Goal: Information Seeking & Learning: Learn about a topic

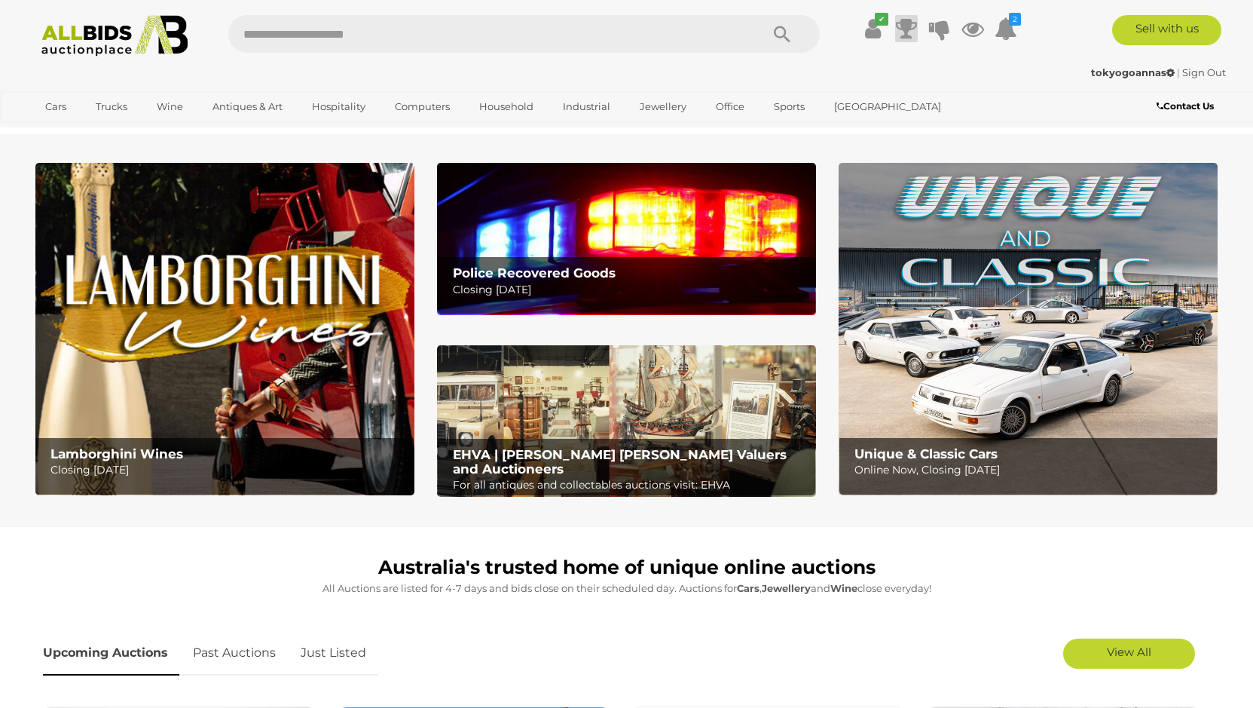
click at [901, 29] on icon at bounding box center [906, 28] width 21 height 27
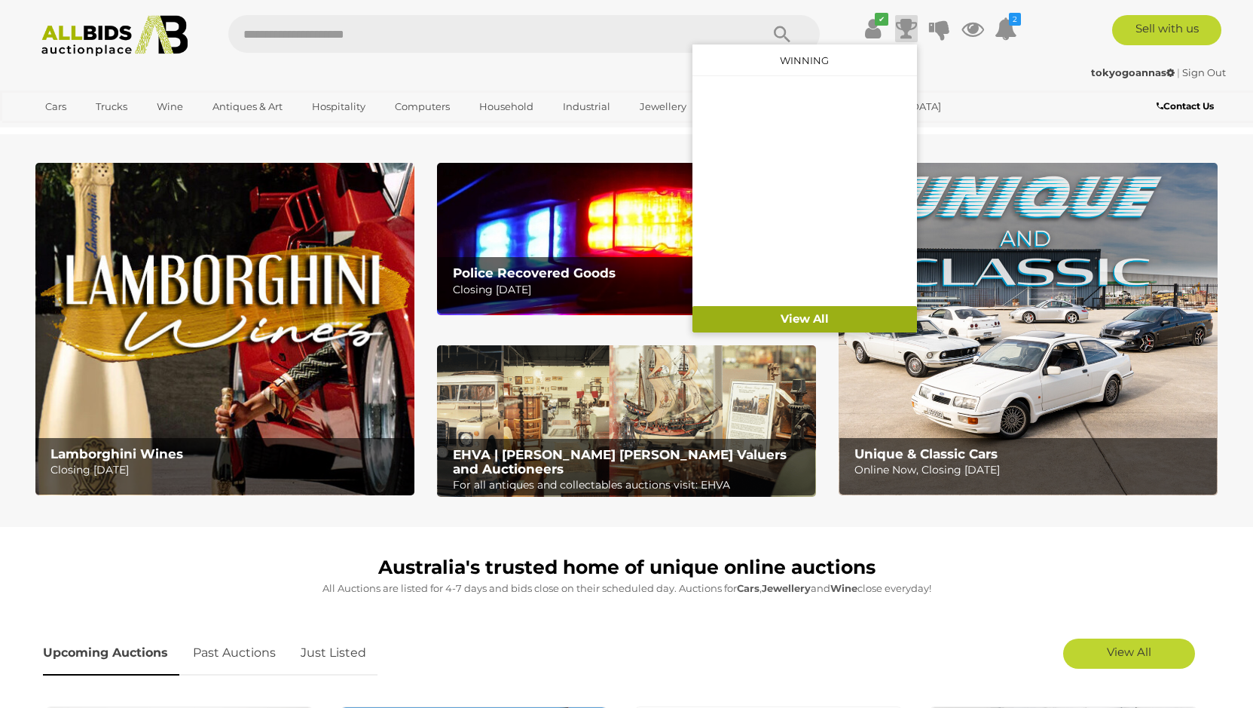
click at [813, 316] on link "View All" at bounding box center [805, 319] width 225 height 26
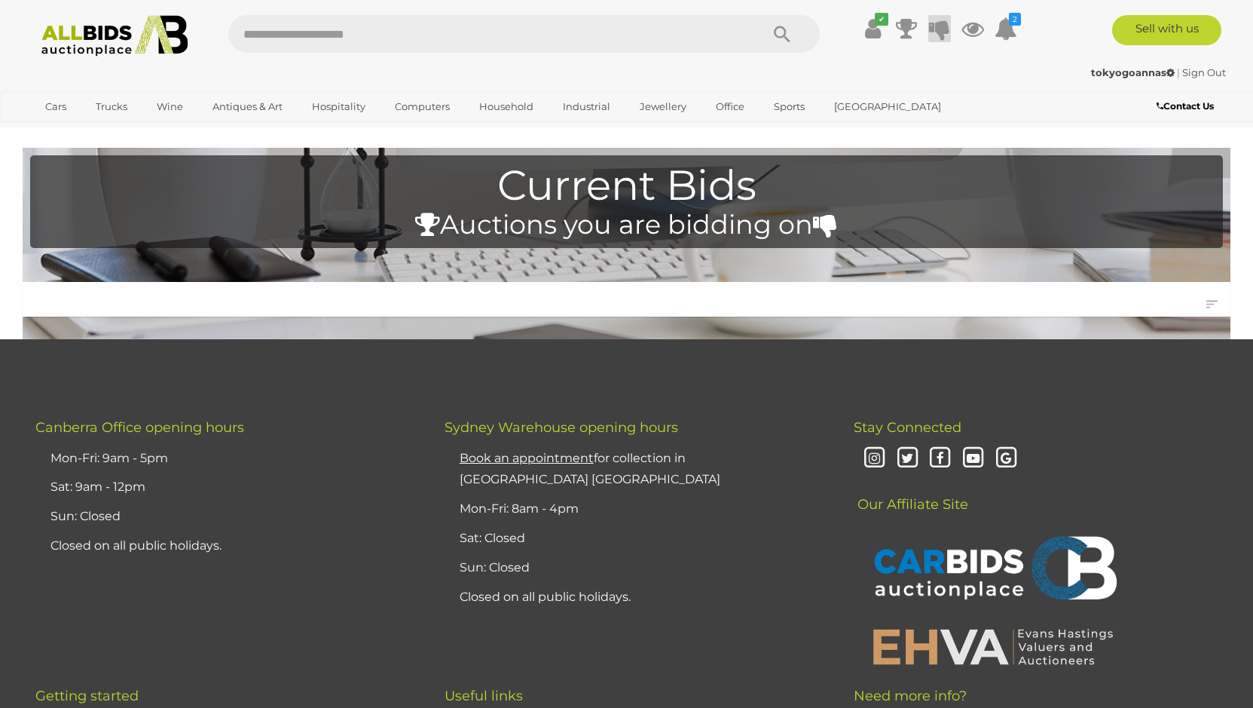
click at [940, 26] on icon at bounding box center [939, 28] width 21 height 27
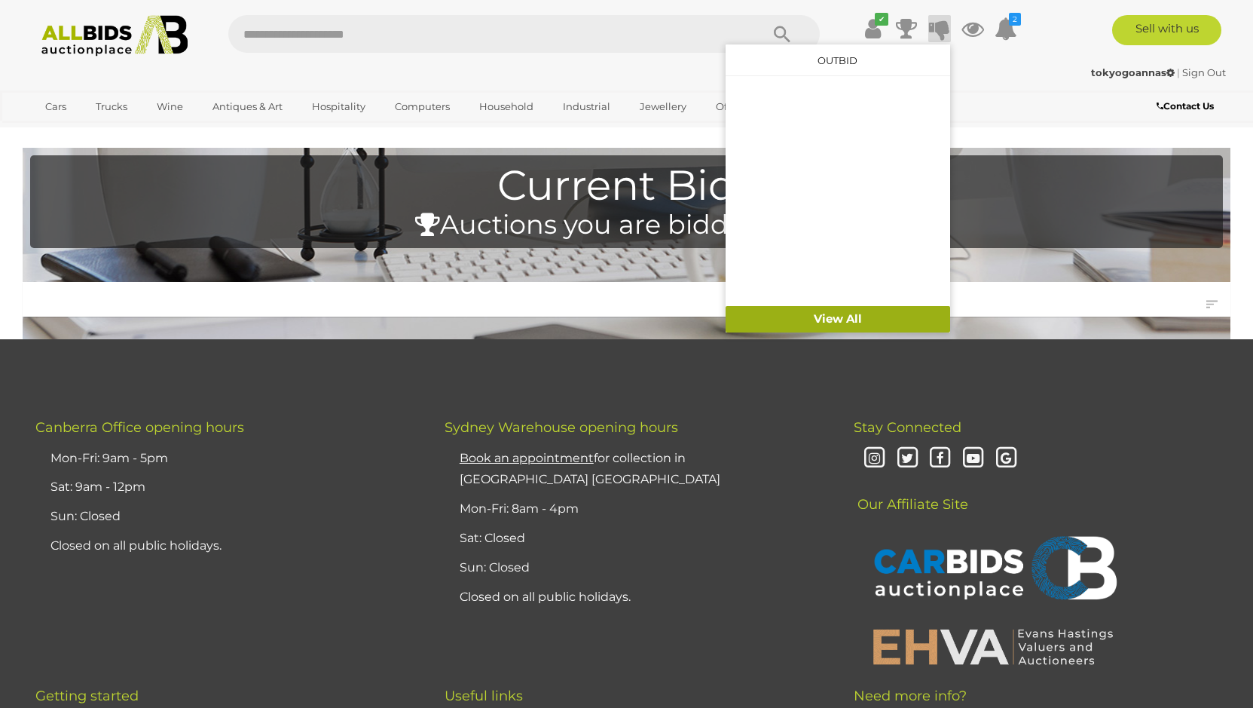
click at [839, 321] on link "View All" at bounding box center [838, 319] width 225 height 26
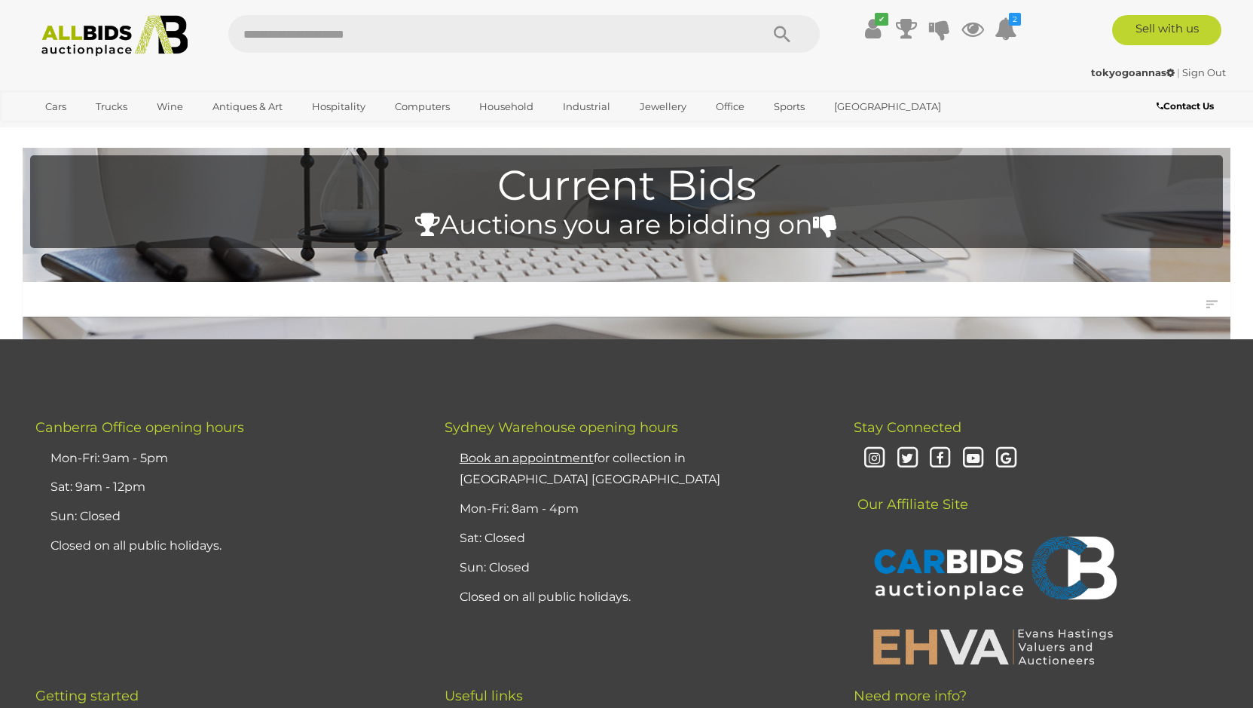
drag, startPoint x: 877, startPoint y: 30, endPoint x: 824, endPoint y: 63, distance: 62.3
click at [865, 37] on icon at bounding box center [873, 28] width 16 height 27
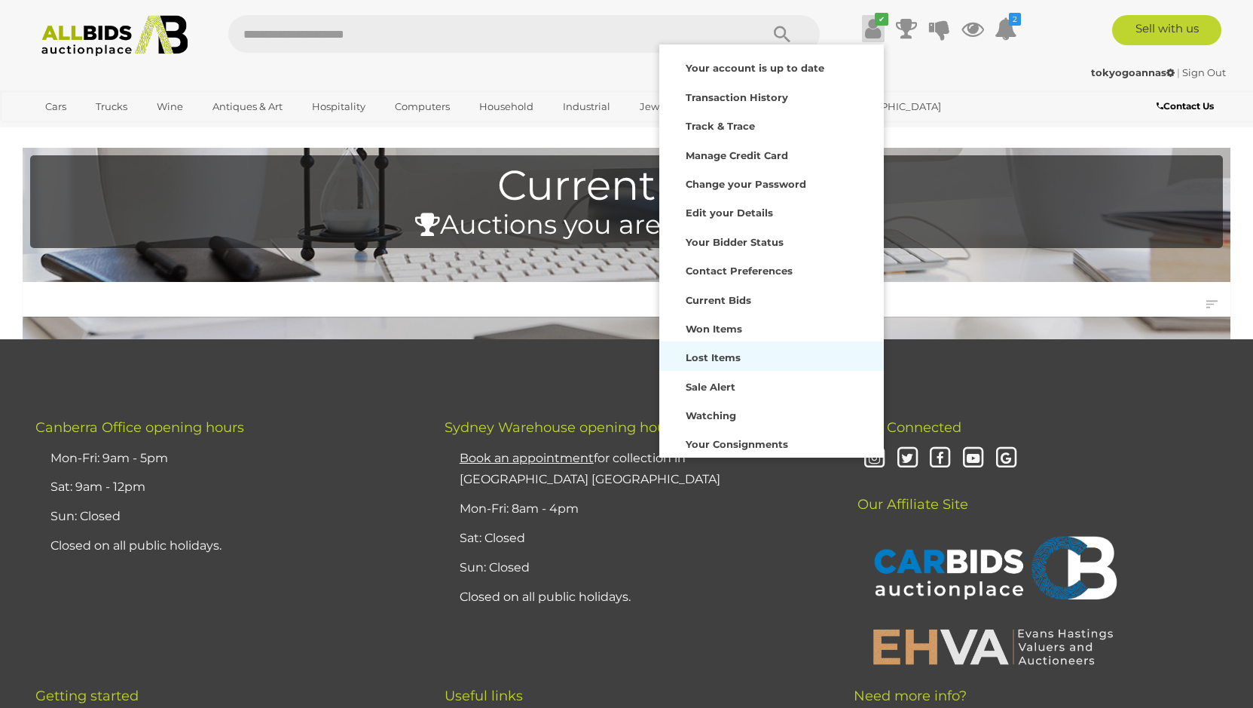
click at [709, 361] on strong "Lost Items" at bounding box center [713, 357] width 55 height 12
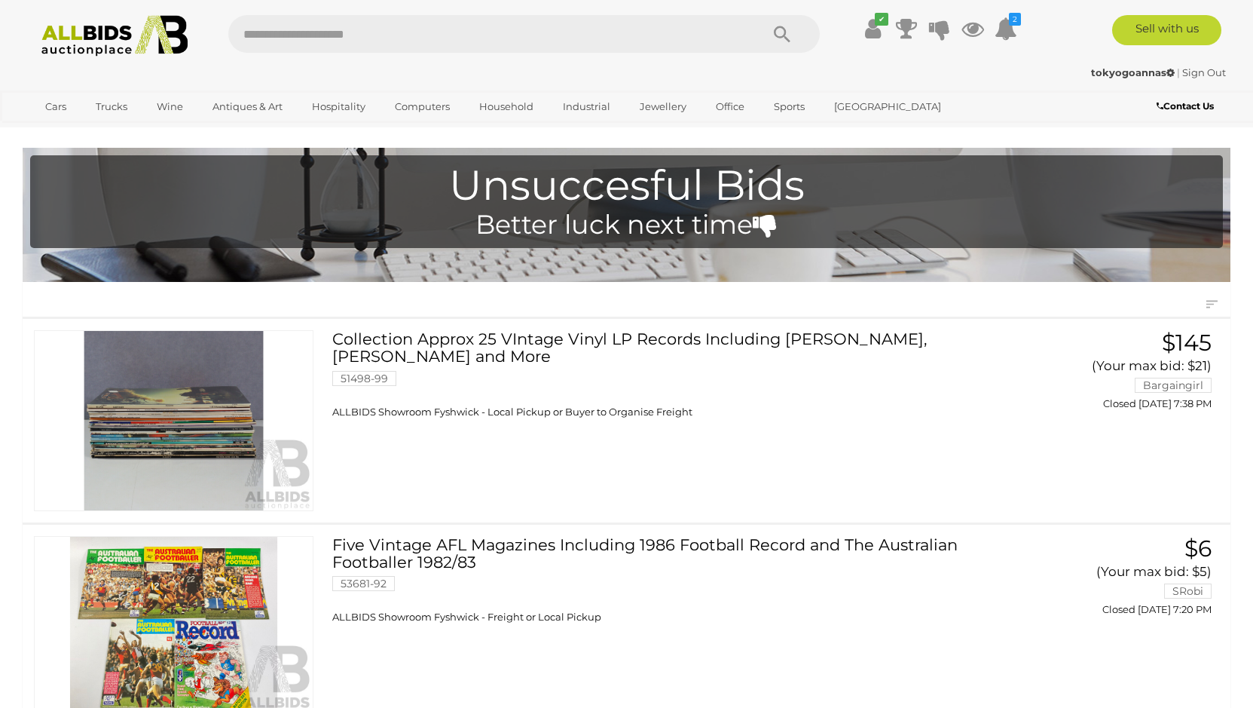
click at [114, 34] on img at bounding box center [115, 35] width 164 height 41
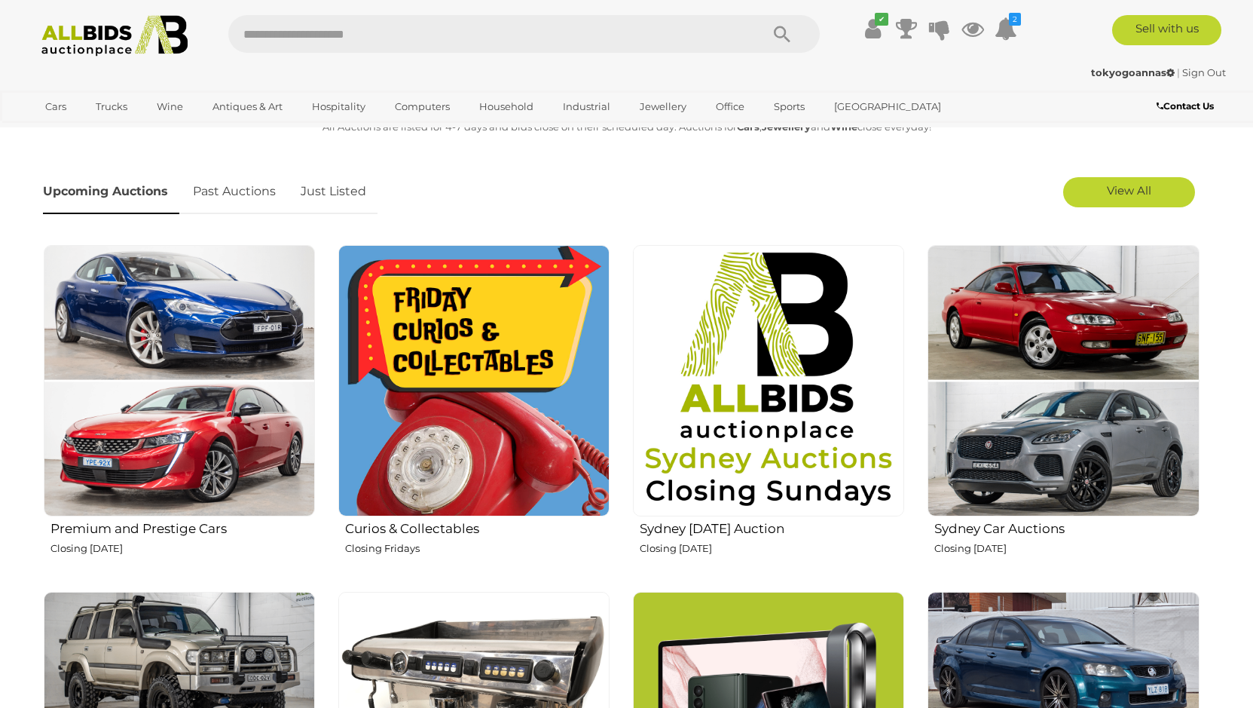
scroll to position [538, 0]
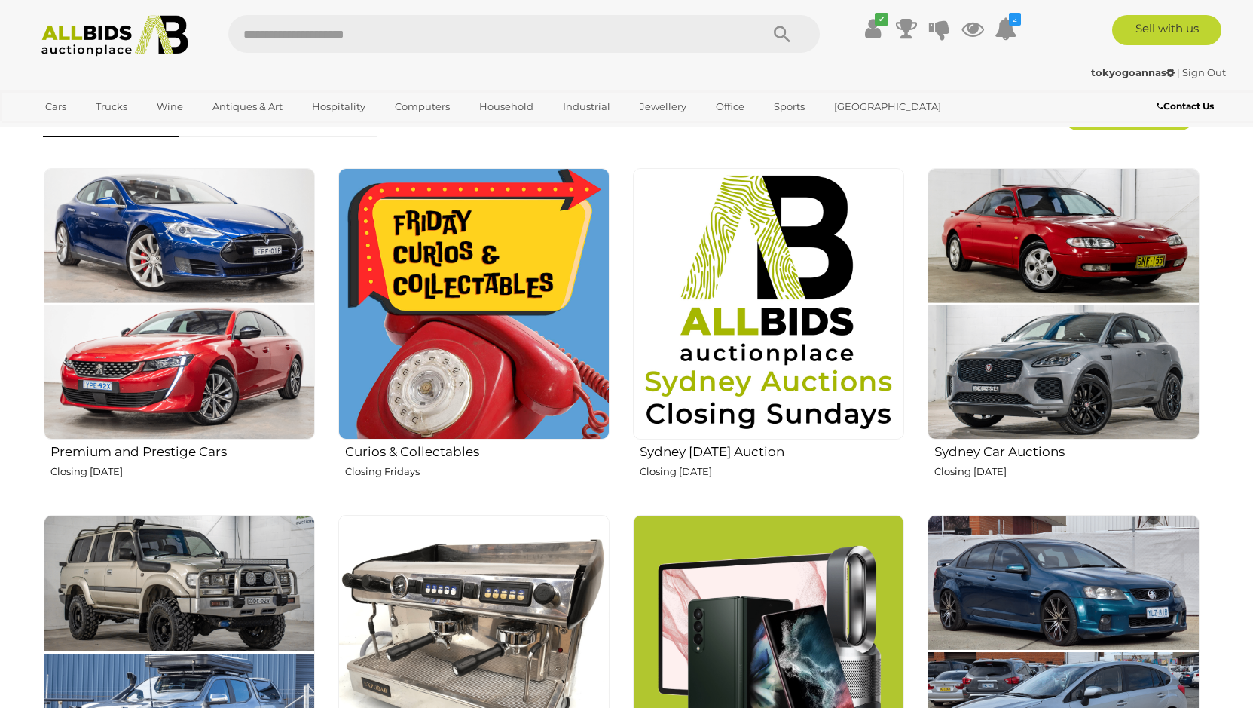
click at [466, 341] on img at bounding box center [473, 303] width 271 height 271
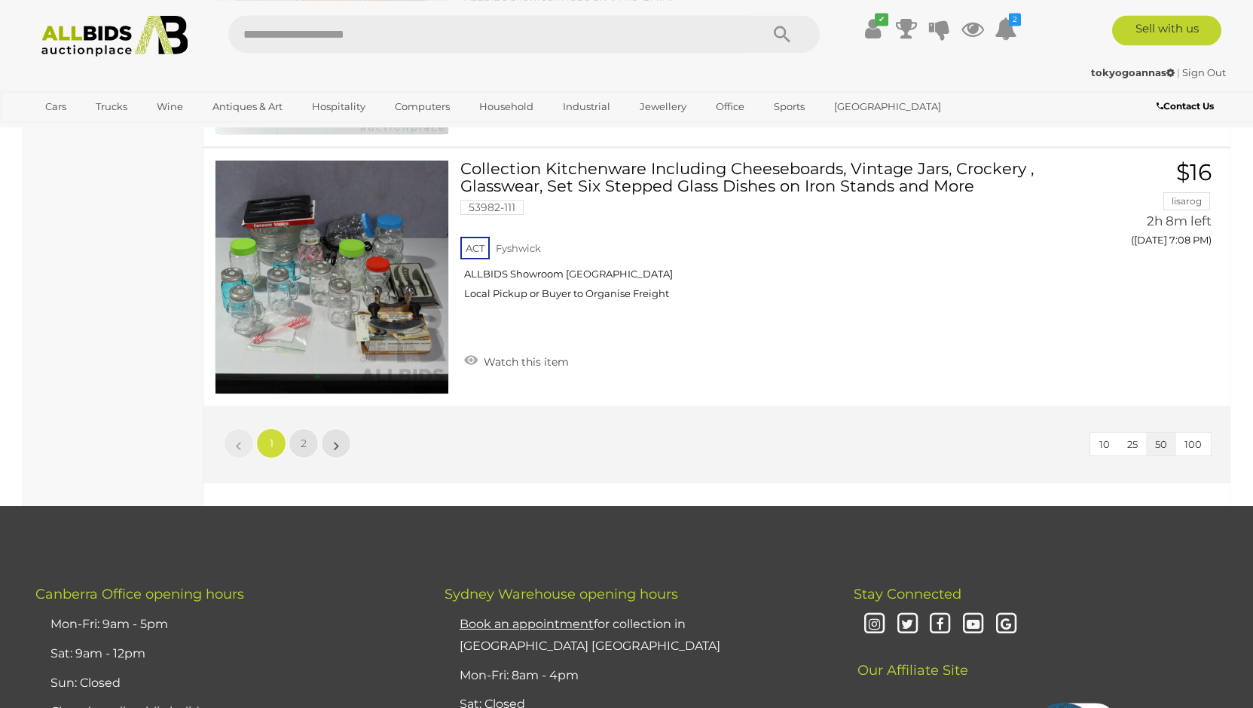
scroll to position [12836, 0]
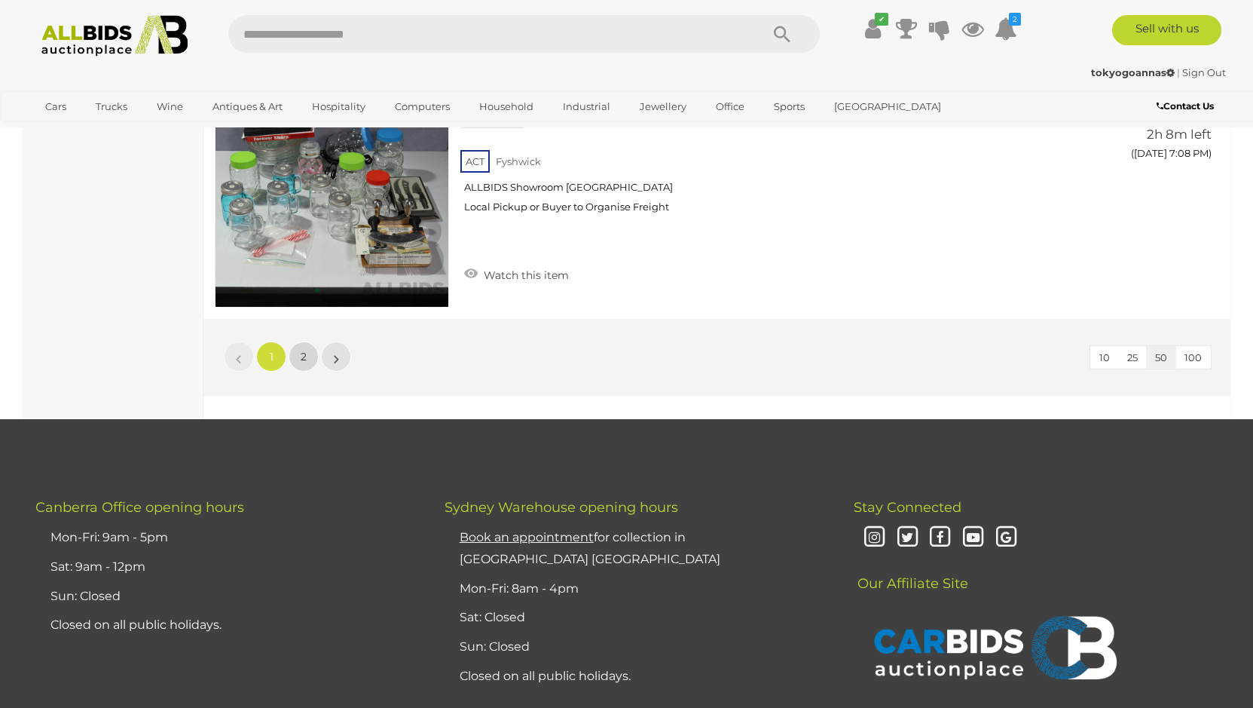
click at [295, 359] on link "2" at bounding box center [304, 356] width 30 height 30
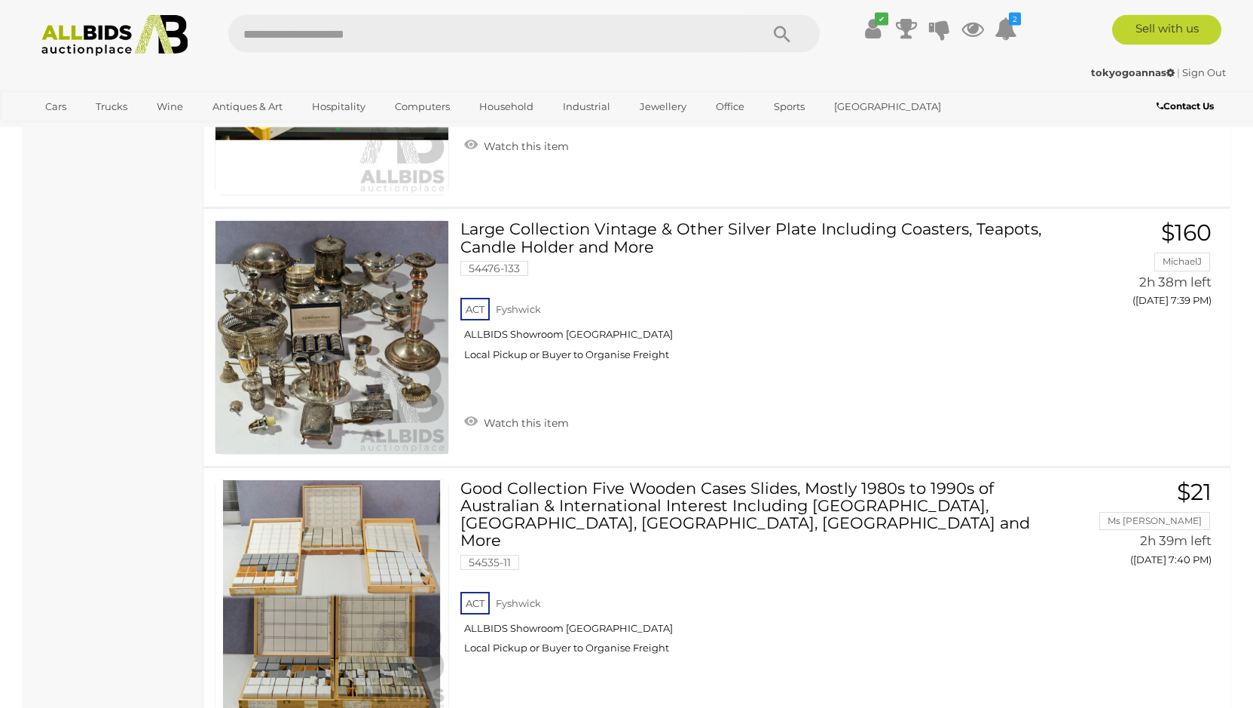
scroll to position [8276, 0]
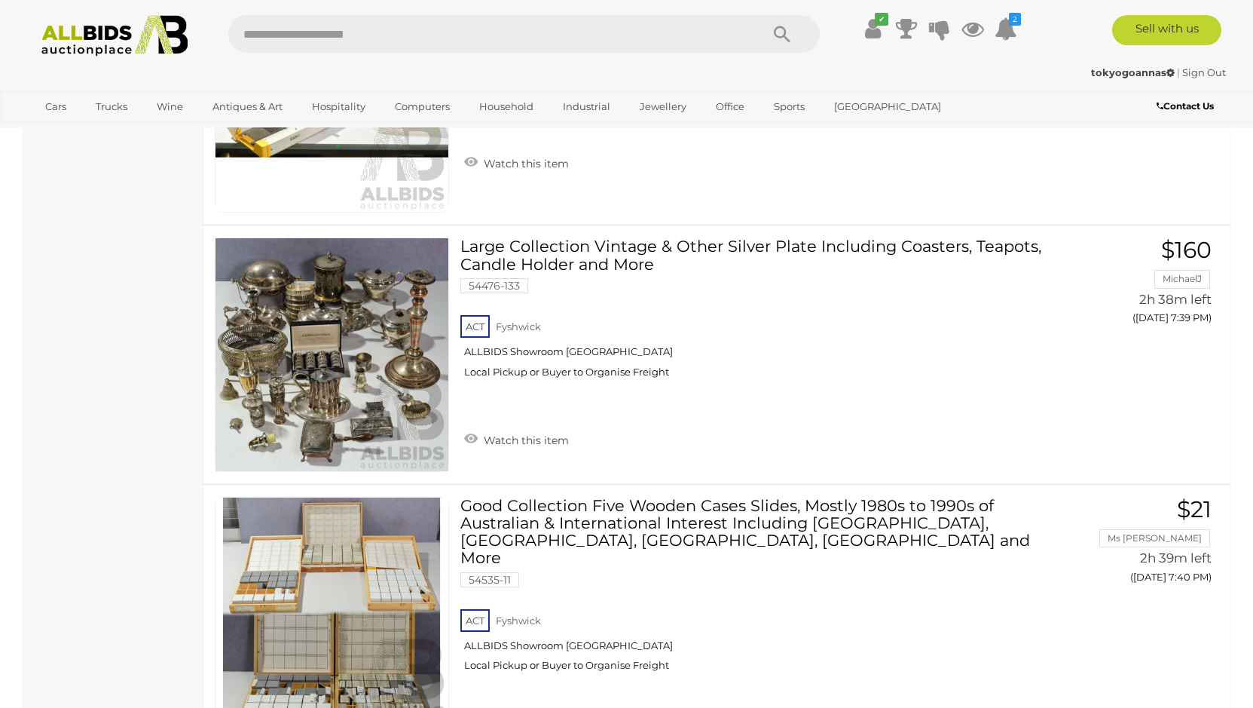
click at [145, 32] on img at bounding box center [115, 35] width 164 height 41
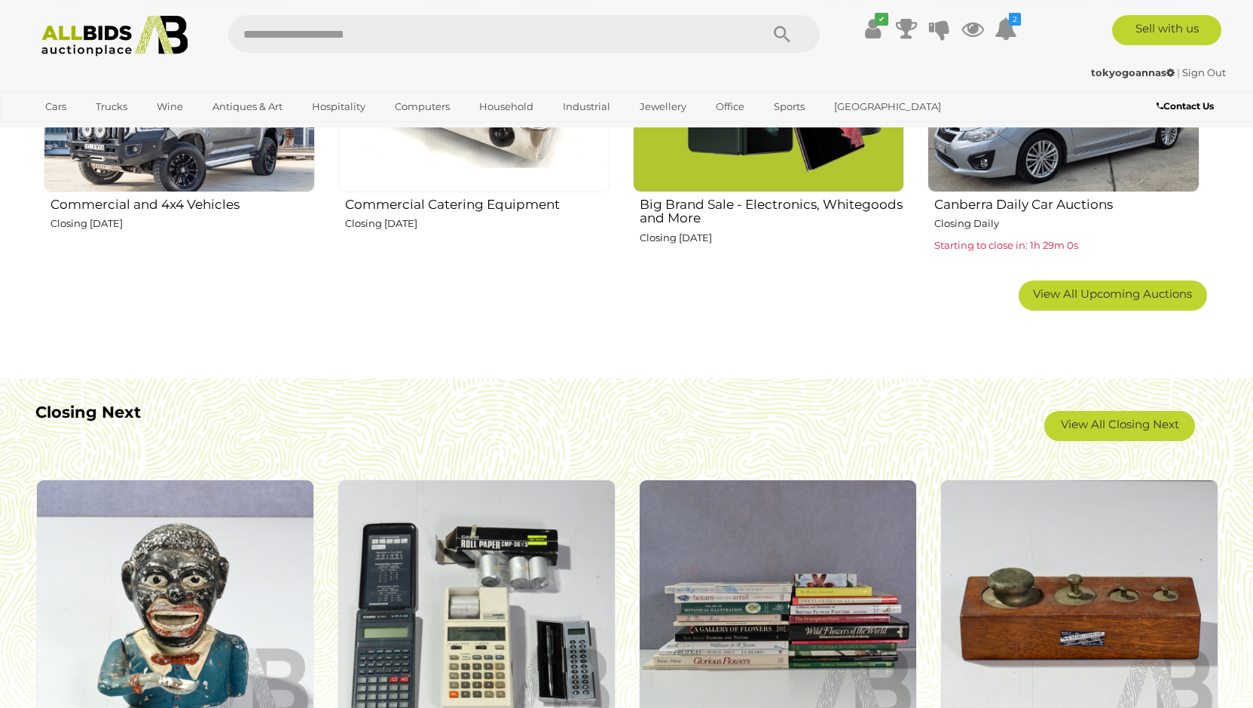
scroll to position [1153, 0]
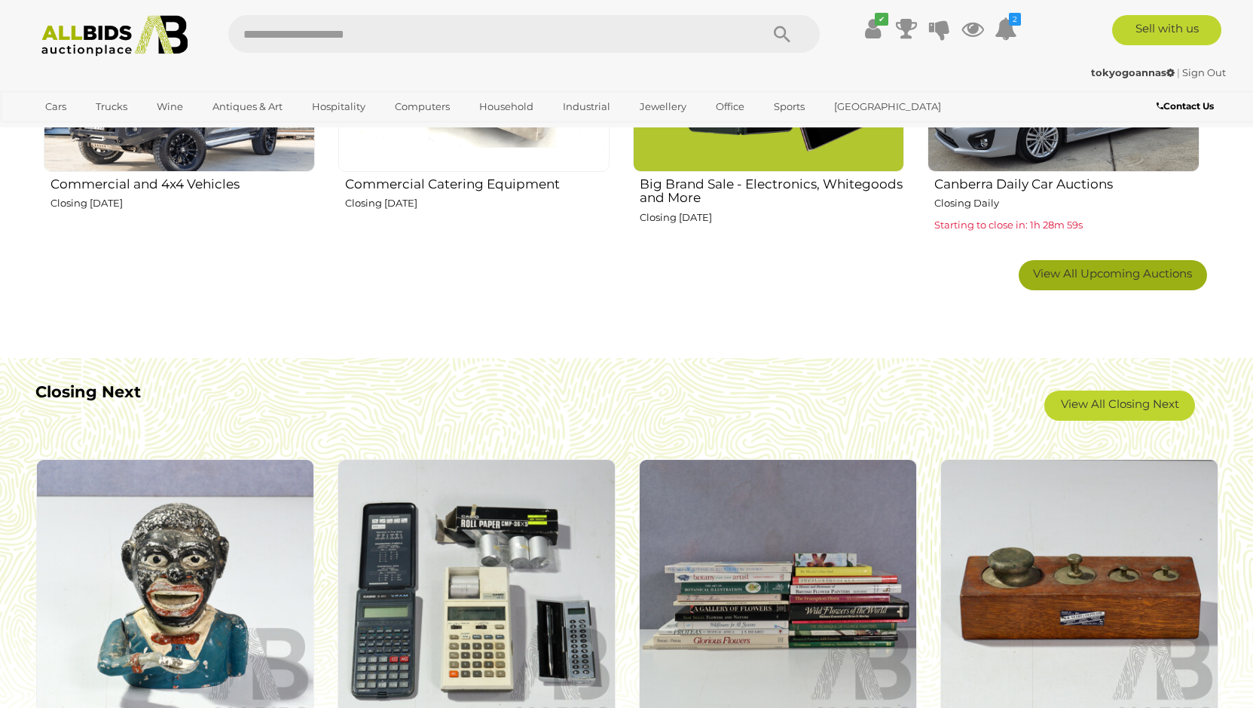
click at [1095, 275] on span "View All Upcoming Auctions" at bounding box center [1112, 273] width 159 height 14
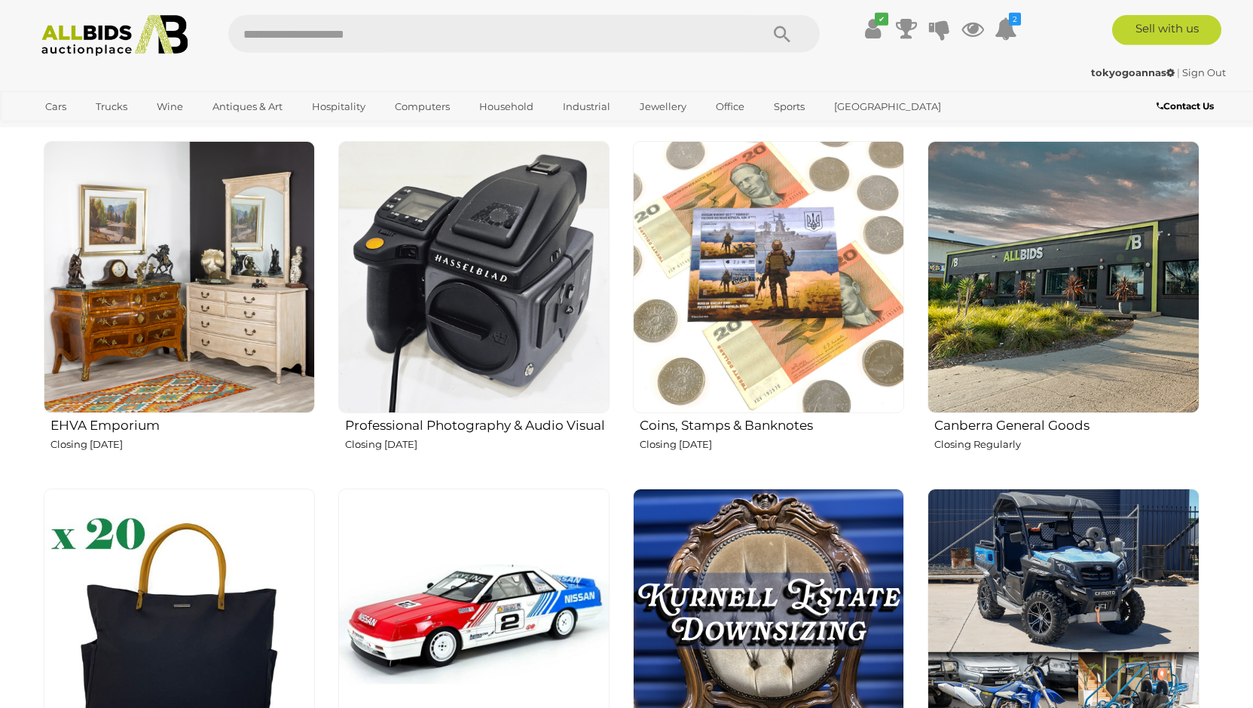
scroll to position [1998, 0]
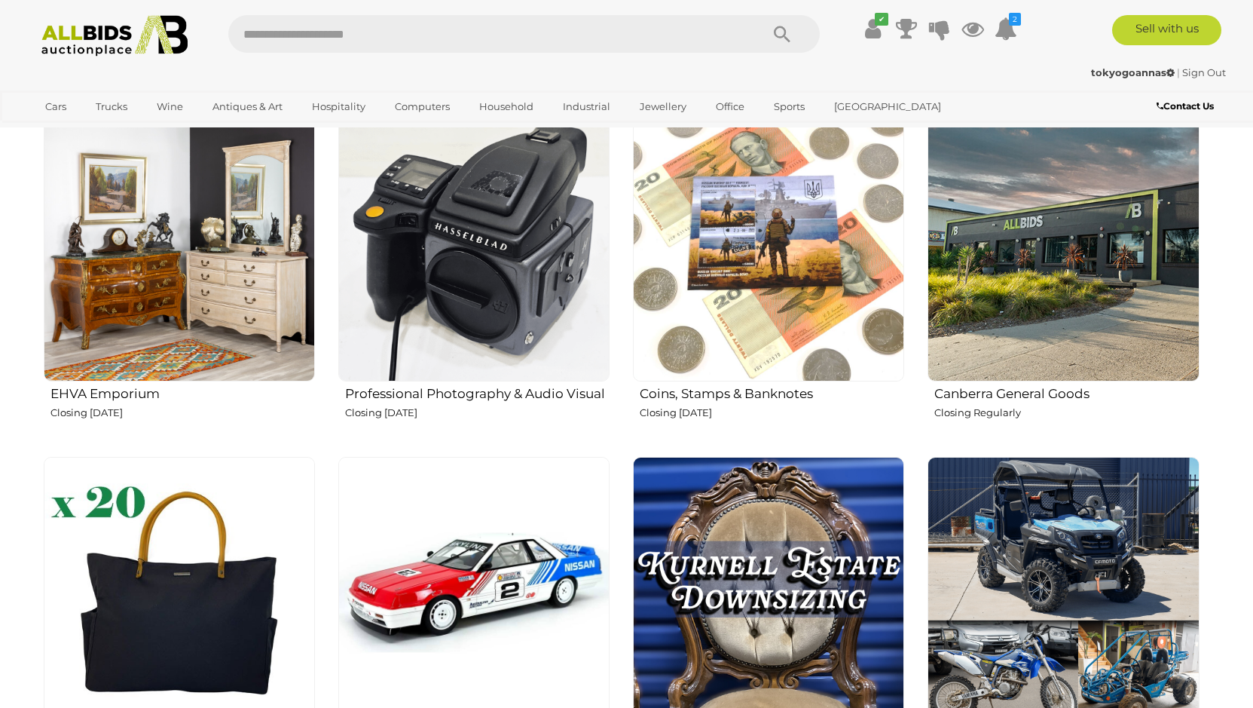
click at [127, 395] on h2 "EHVA Emporium" at bounding box center [182, 392] width 264 height 18
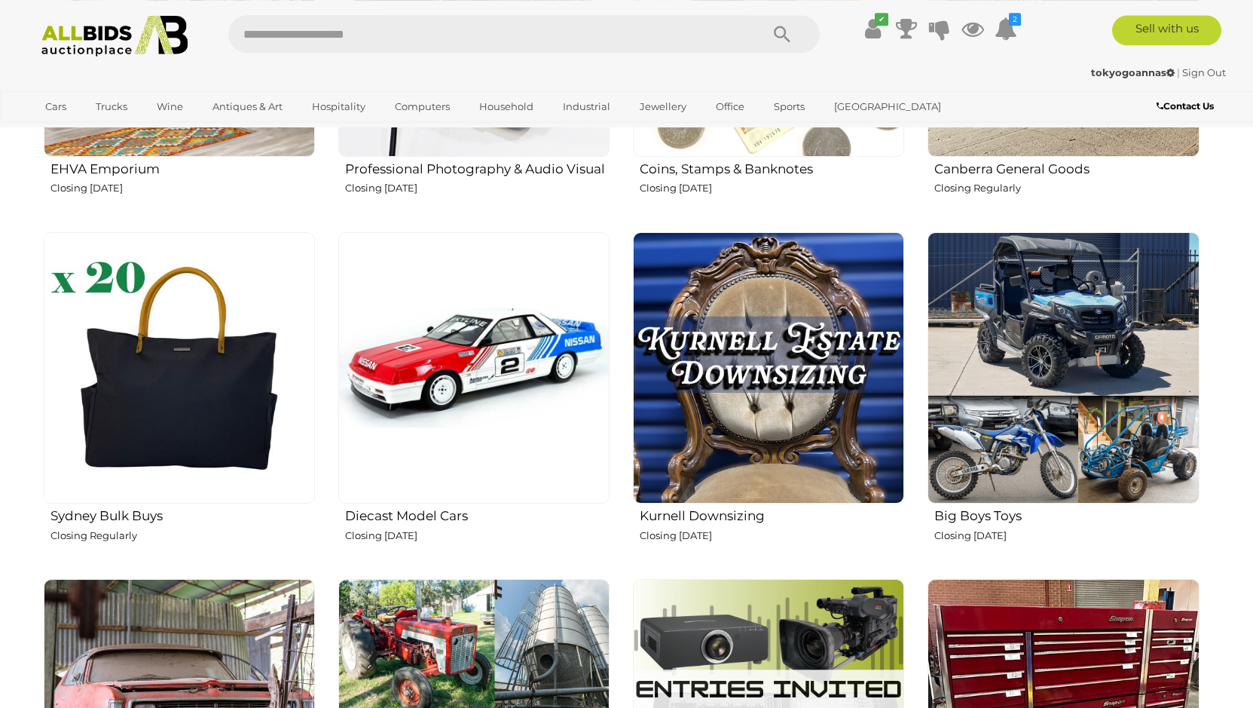
scroll to position [2229, 0]
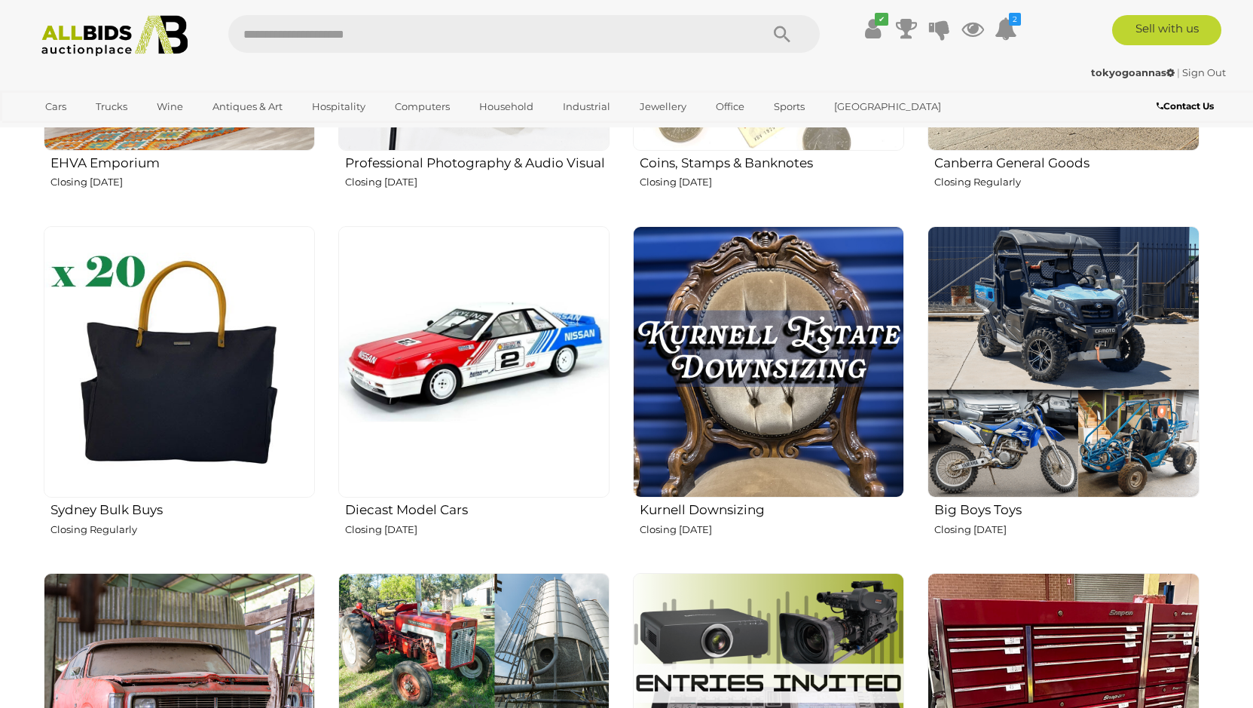
click at [713, 509] on h2 "Kurnell Downsizing" at bounding box center [772, 508] width 264 height 18
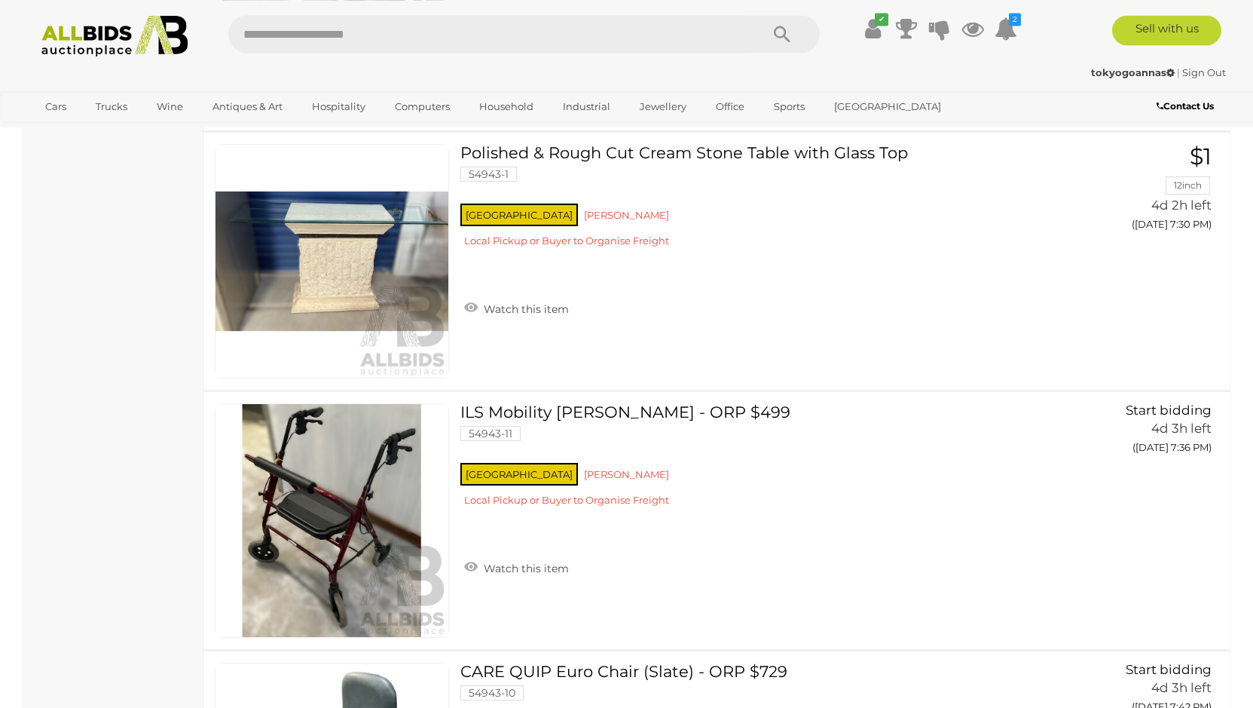
scroll to position [1230, 0]
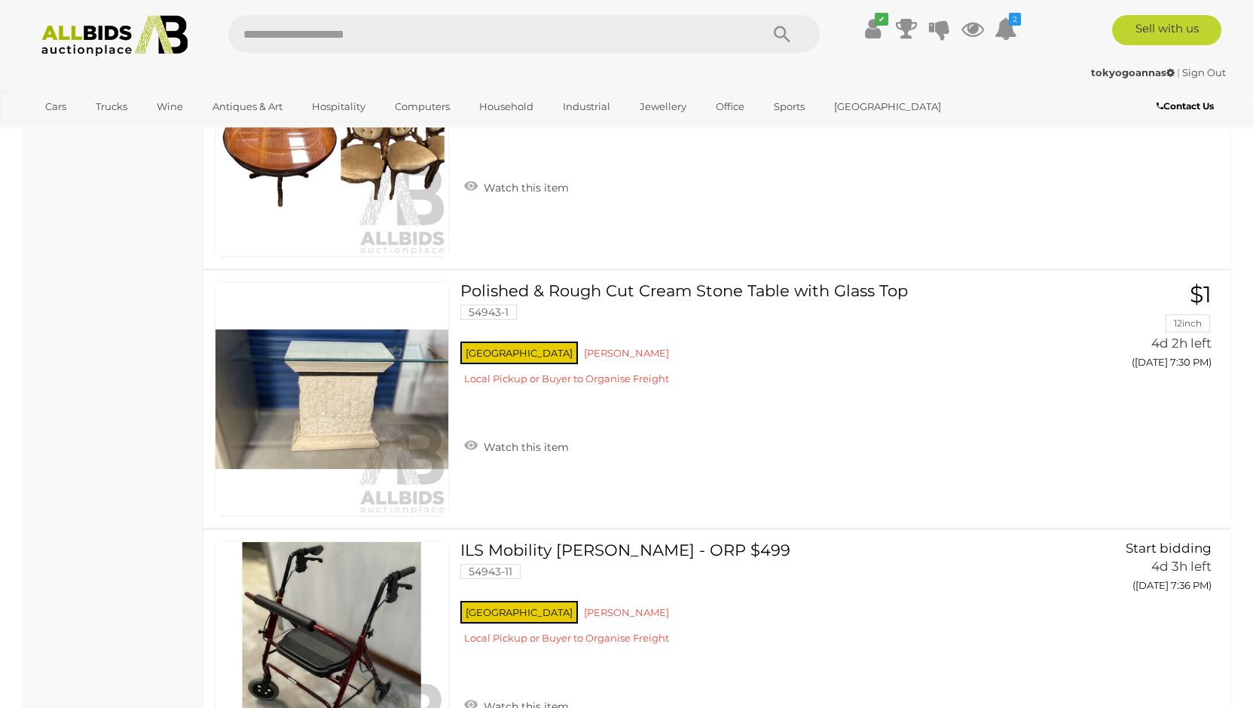
click at [121, 33] on img at bounding box center [115, 35] width 164 height 41
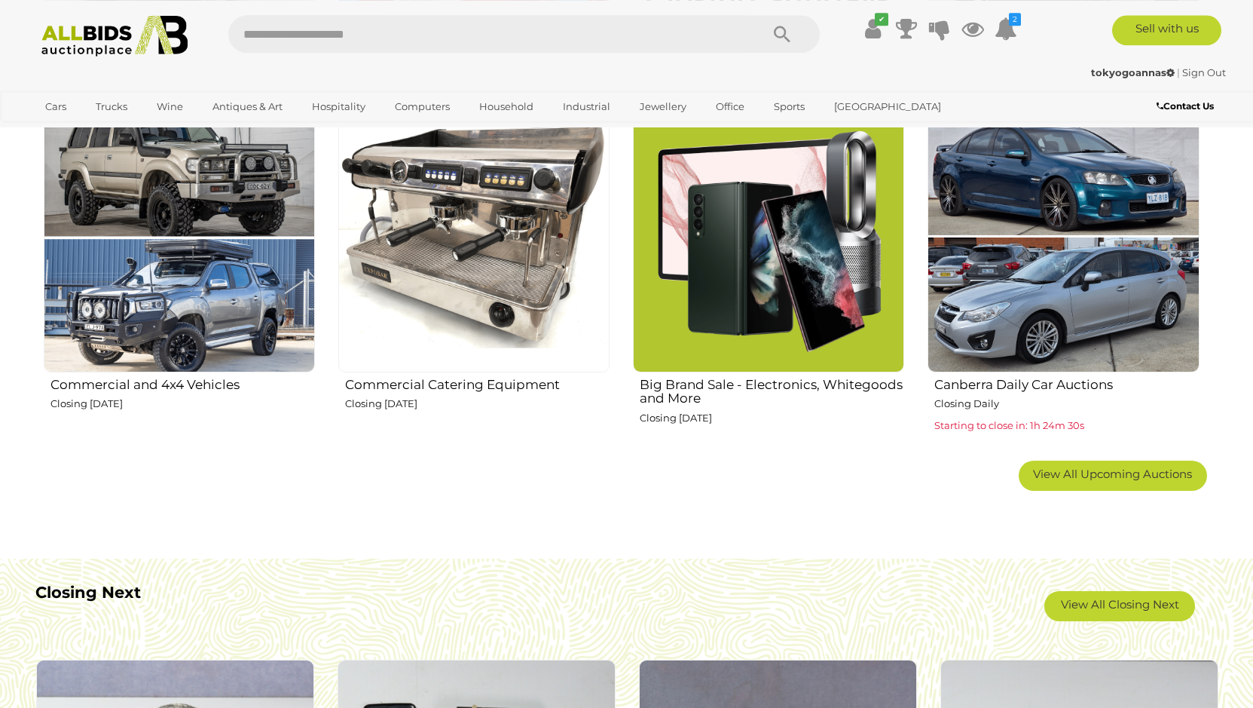
scroll to position [999, 0]
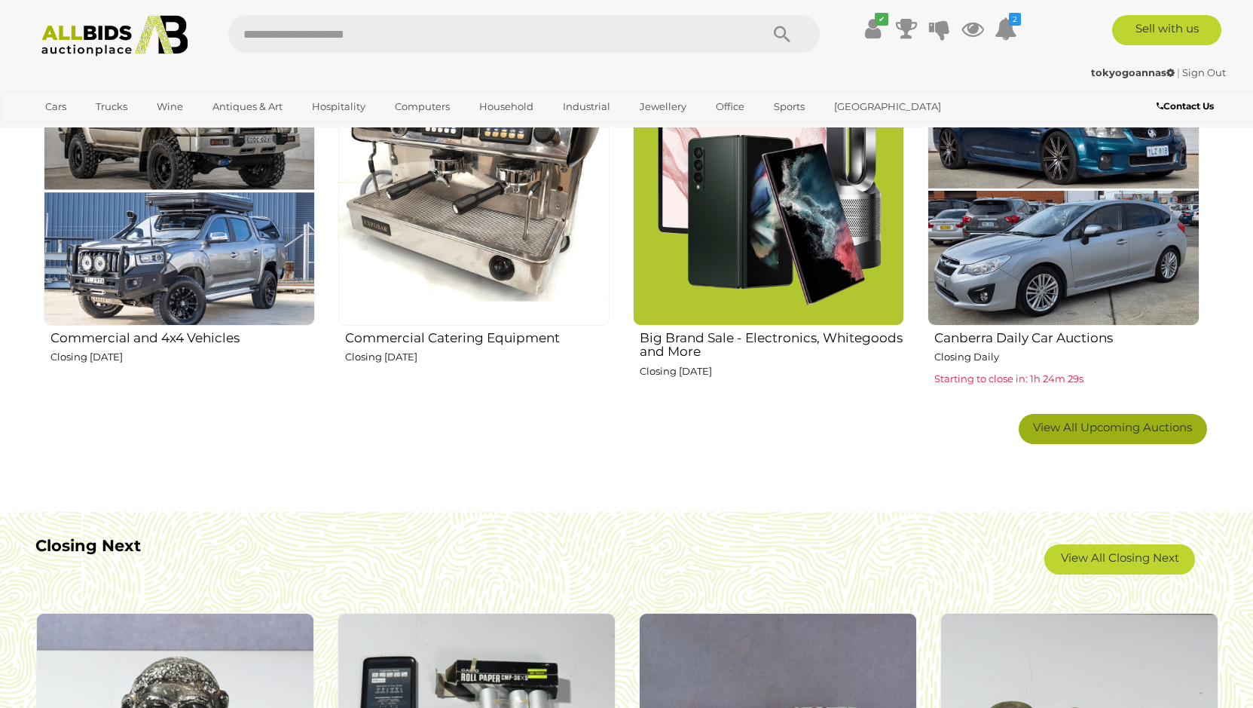
click at [1079, 426] on span "View All Upcoming Auctions" at bounding box center [1112, 427] width 159 height 14
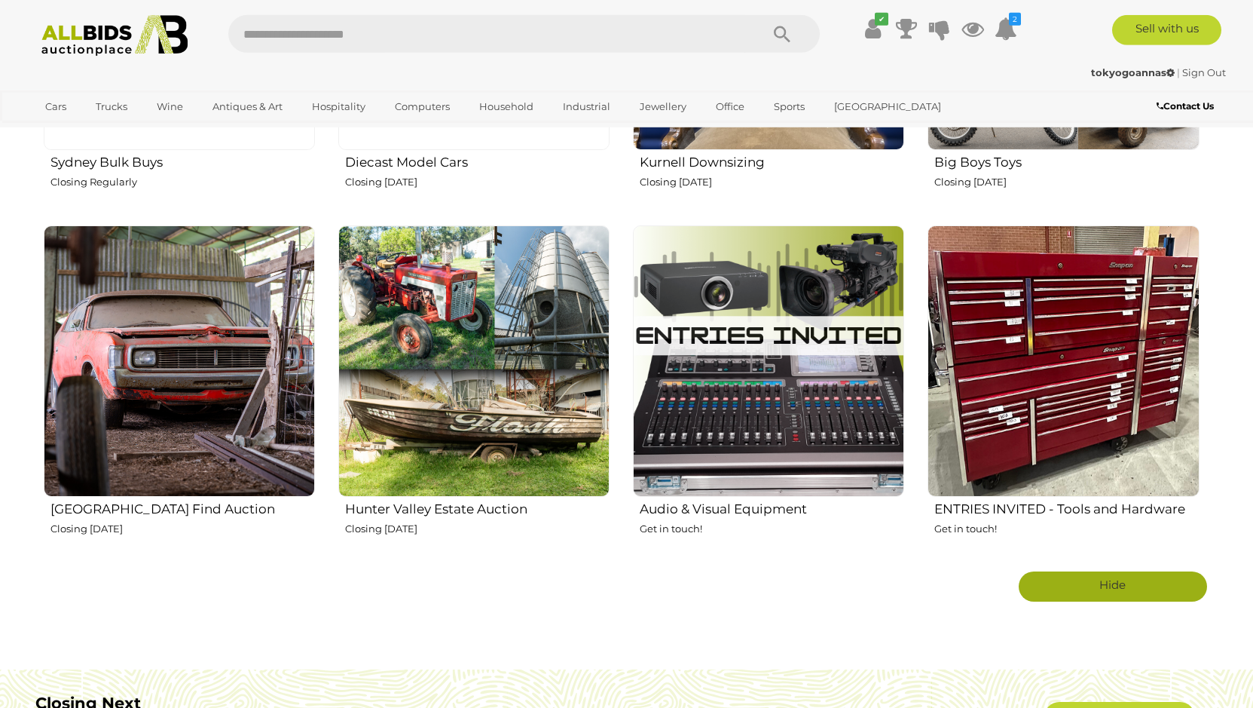
scroll to position [2613, 0]
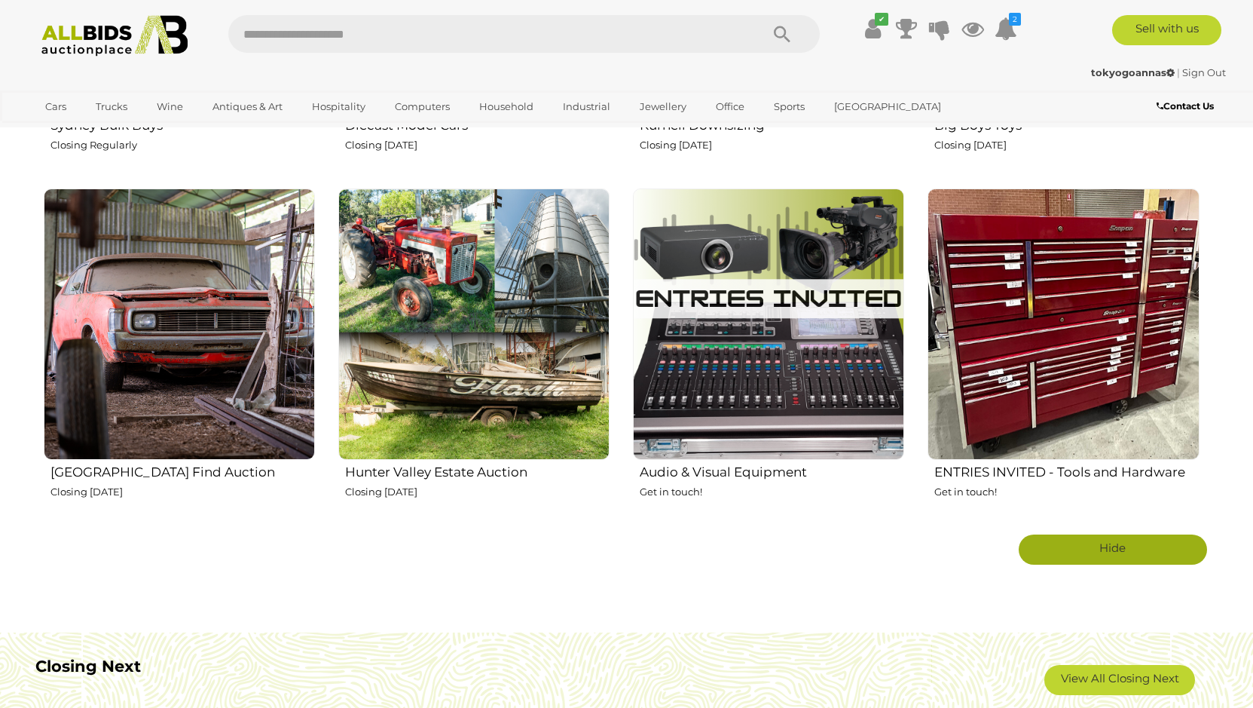
click at [493, 472] on h2 "Hunter Valley Estate Auction" at bounding box center [477, 470] width 264 height 18
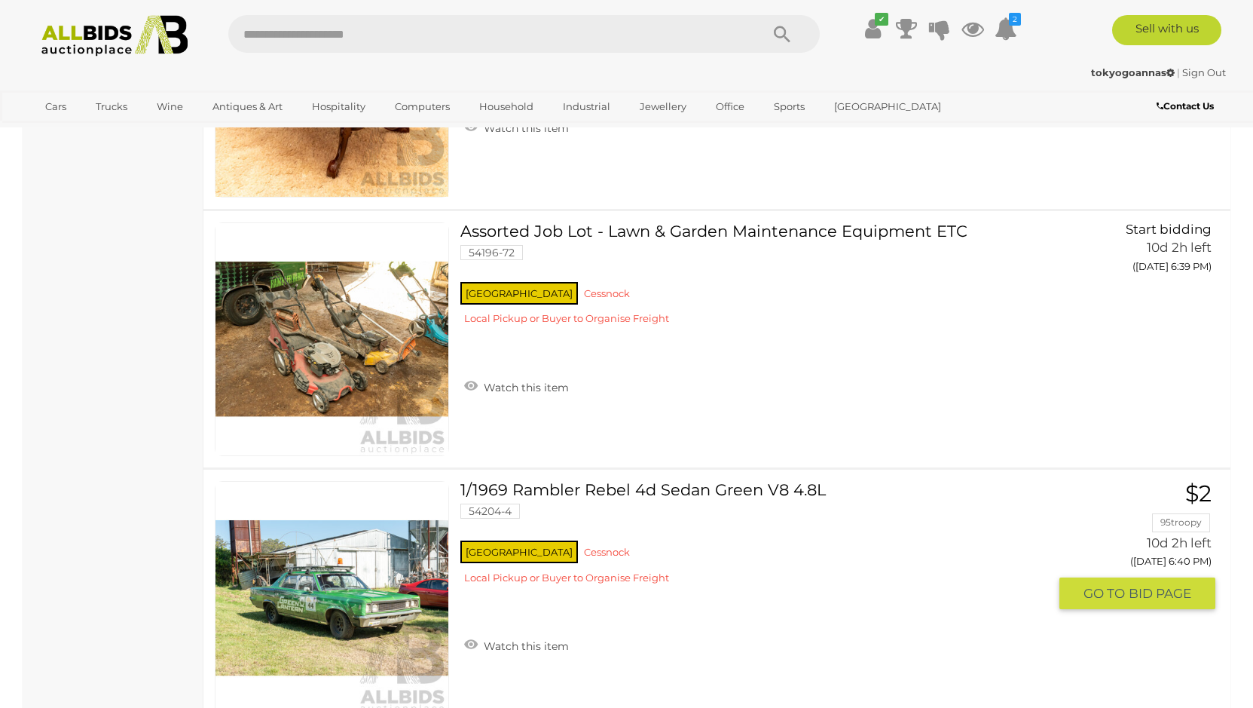
scroll to position [2921, 0]
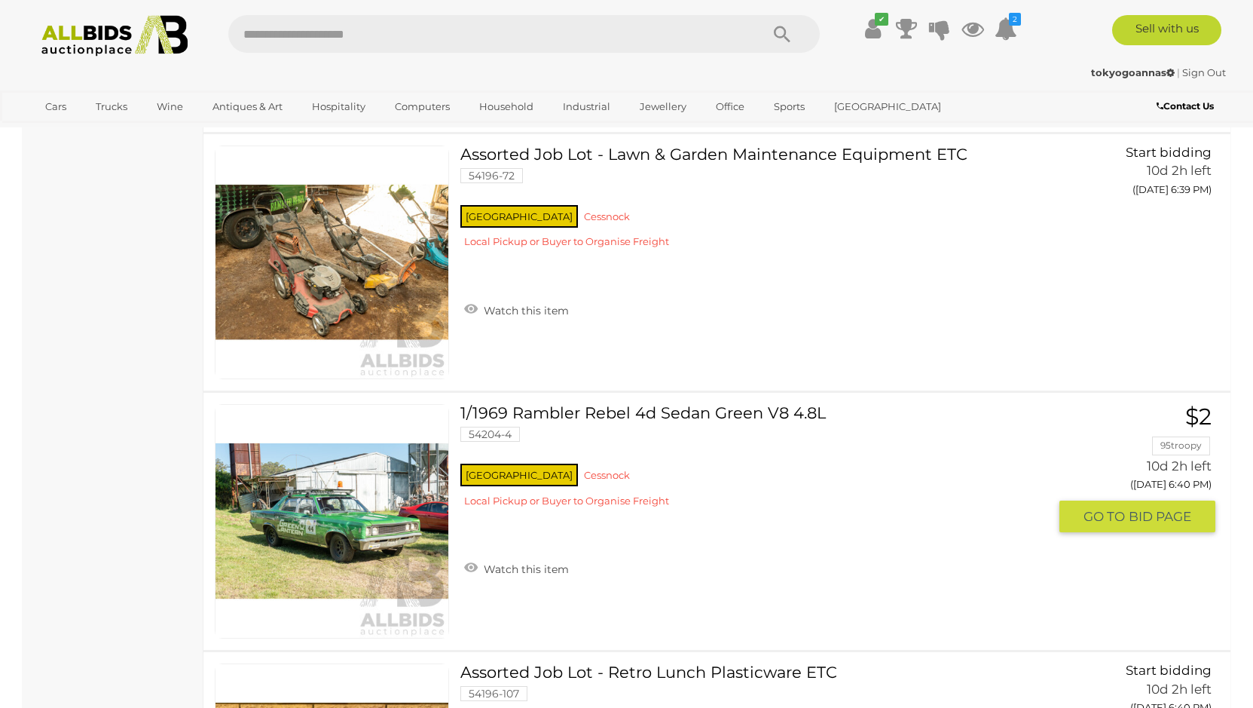
click at [524, 414] on link "1/1969 Rambler Rebel 4d Sedan Green V8 4.8L 54204-4 NSW Cessnock" at bounding box center [760, 461] width 576 height 115
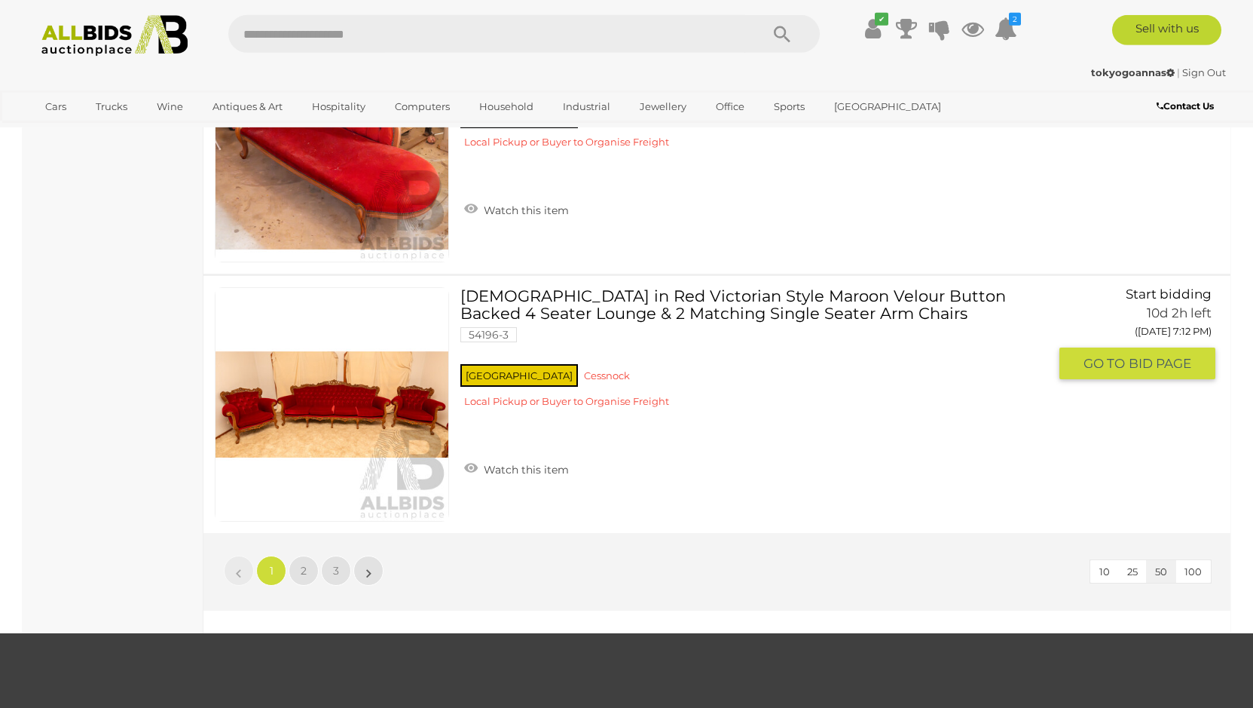
scroll to position [12836, 0]
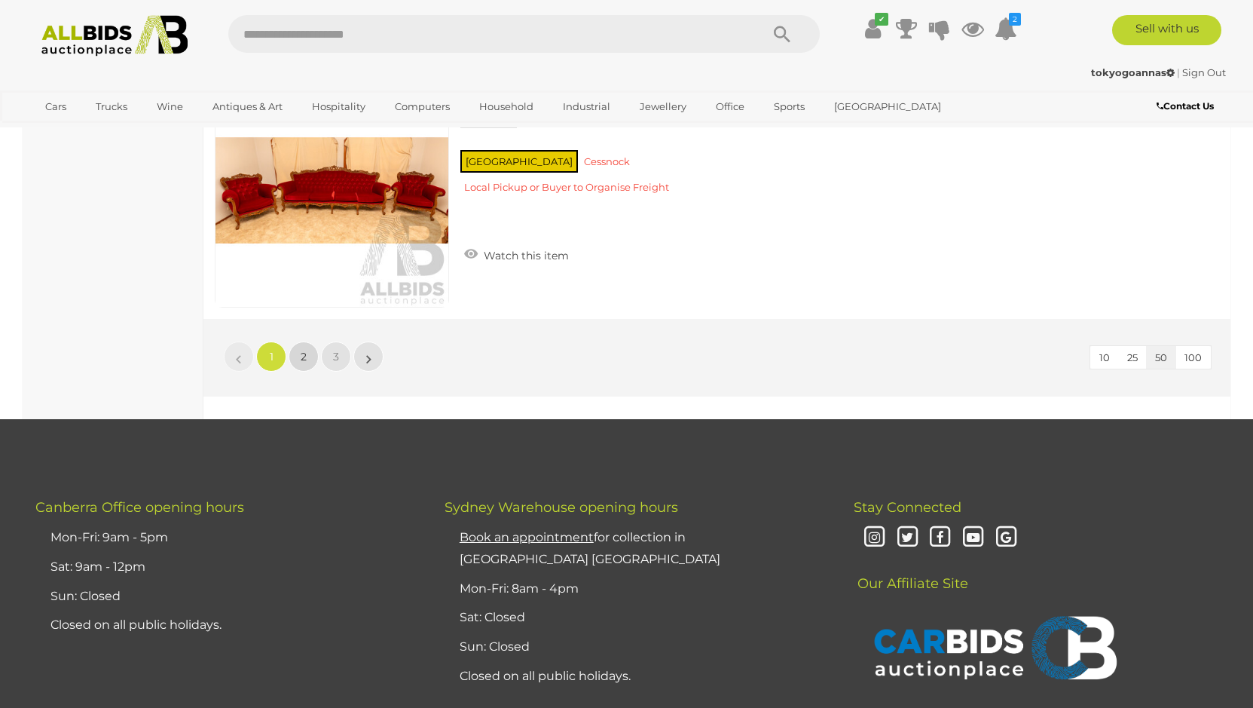
click at [297, 359] on link "2" at bounding box center [304, 356] width 30 height 30
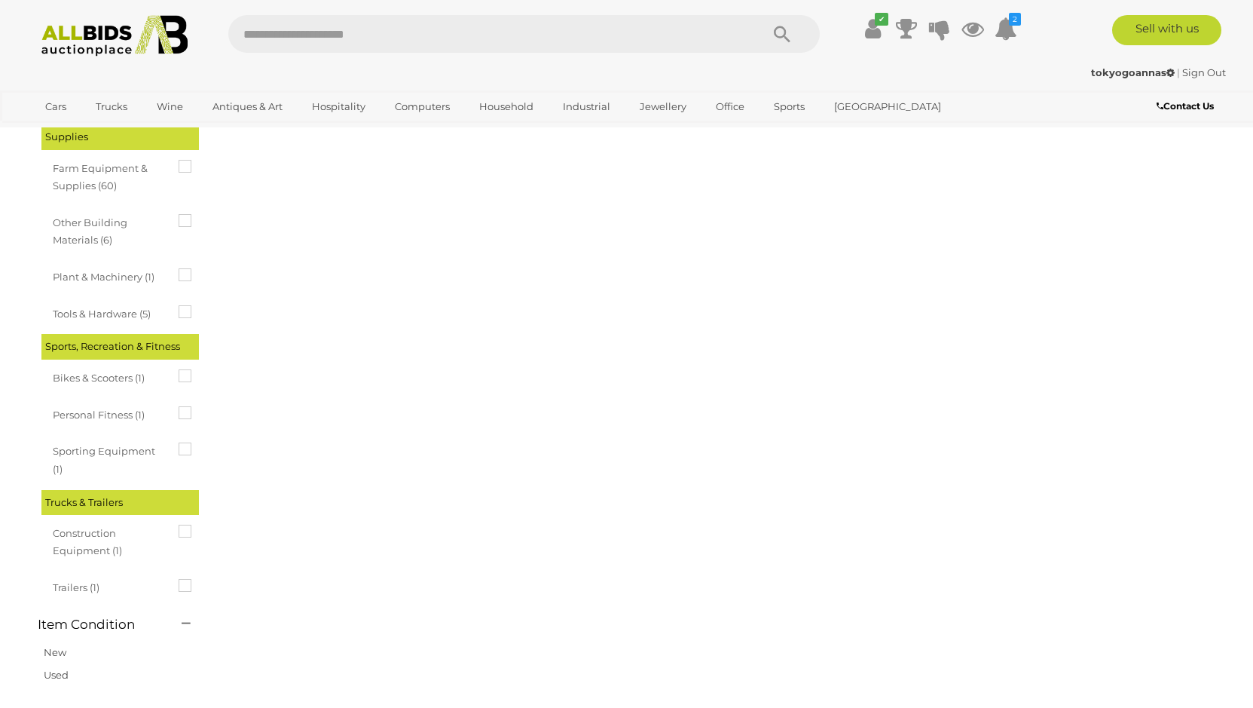
scroll to position [52, 0]
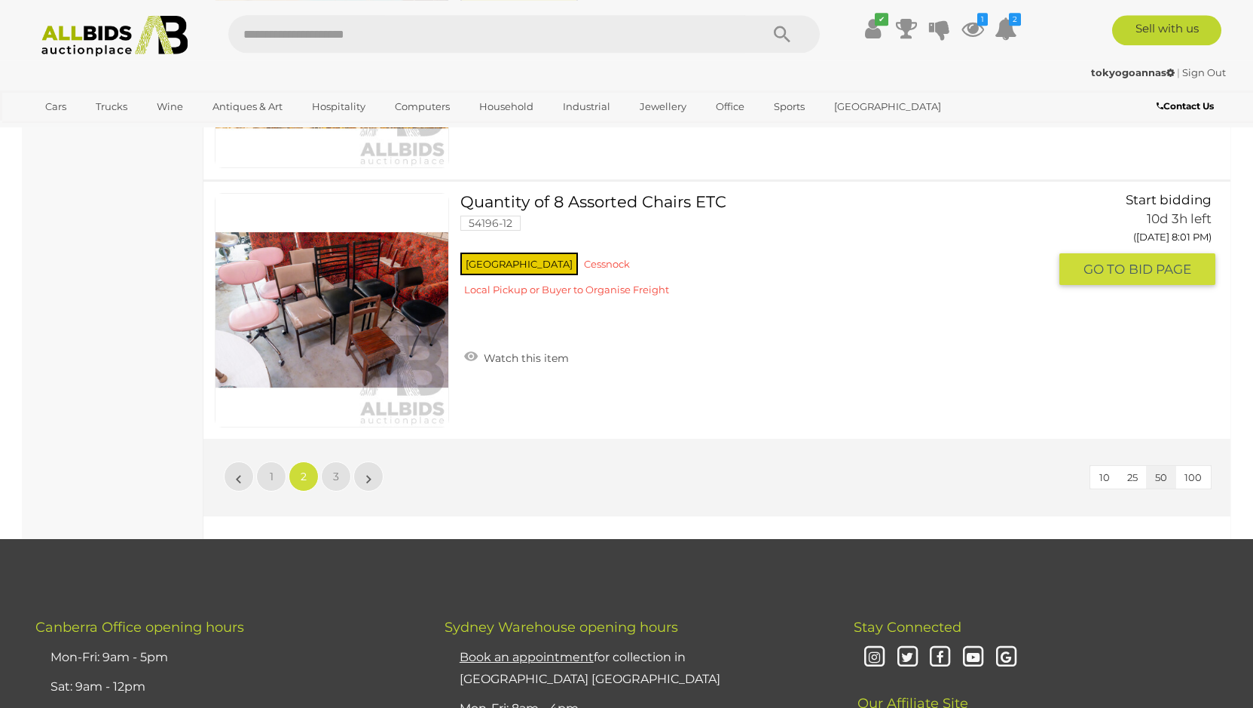
scroll to position [12734, 0]
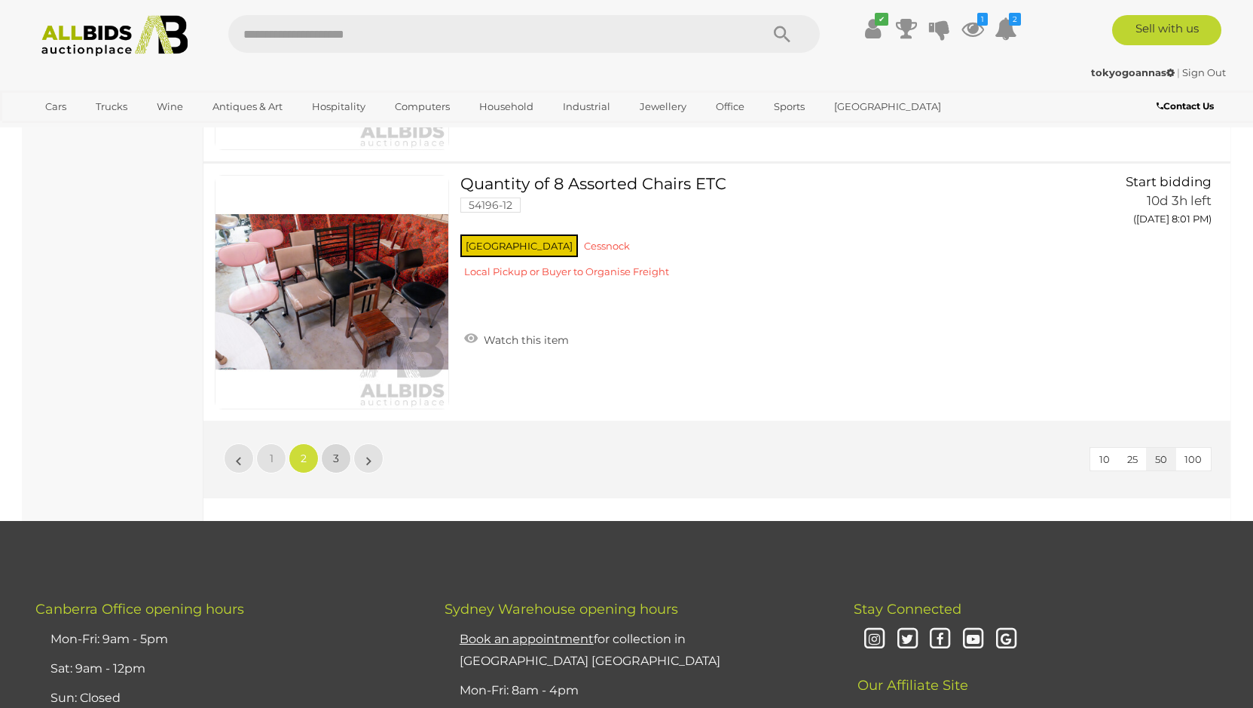
click at [338, 457] on span "3" at bounding box center [336, 458] width 6 height 14
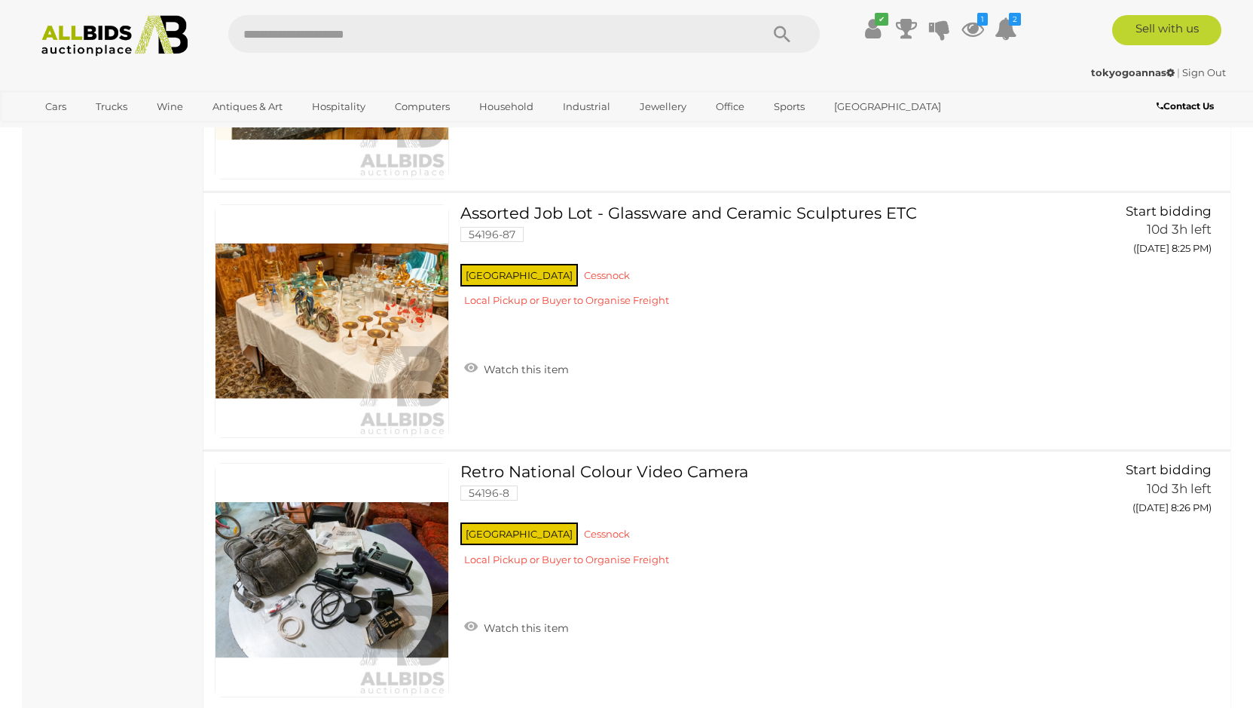
scroll to position [5509, 0]
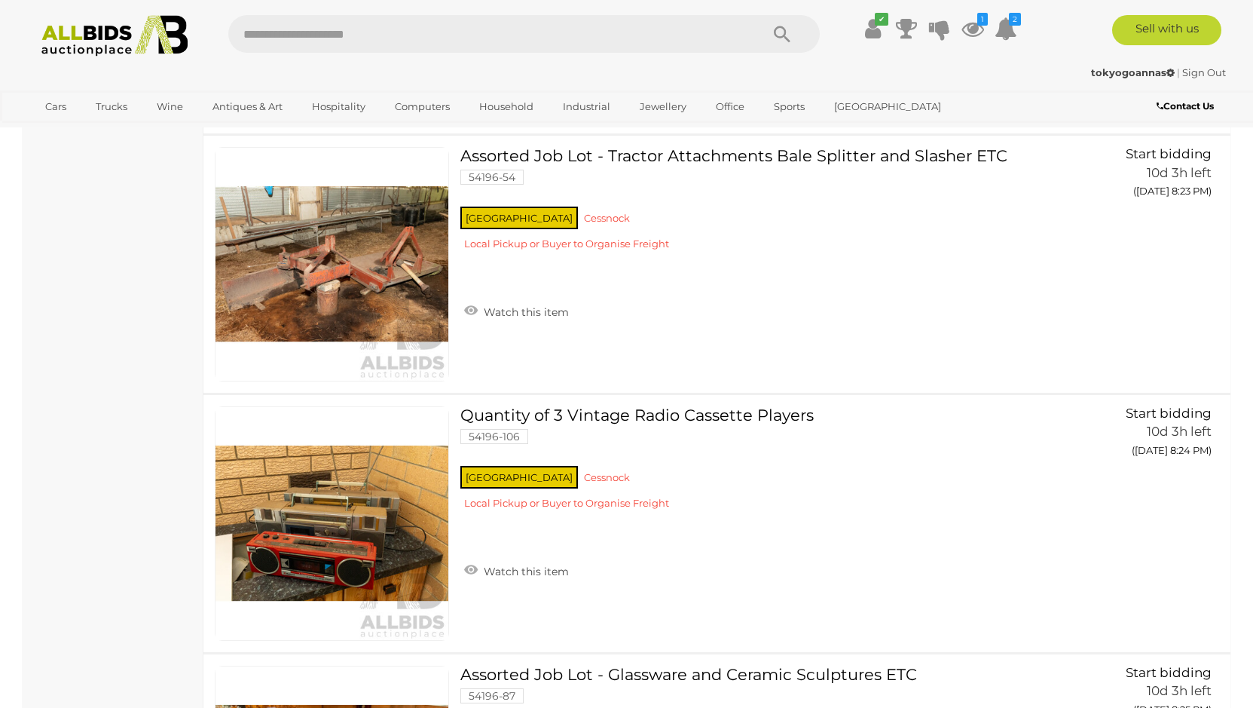
click at [121, 32] on img at bounding box center [115, 35] width 164 height 41
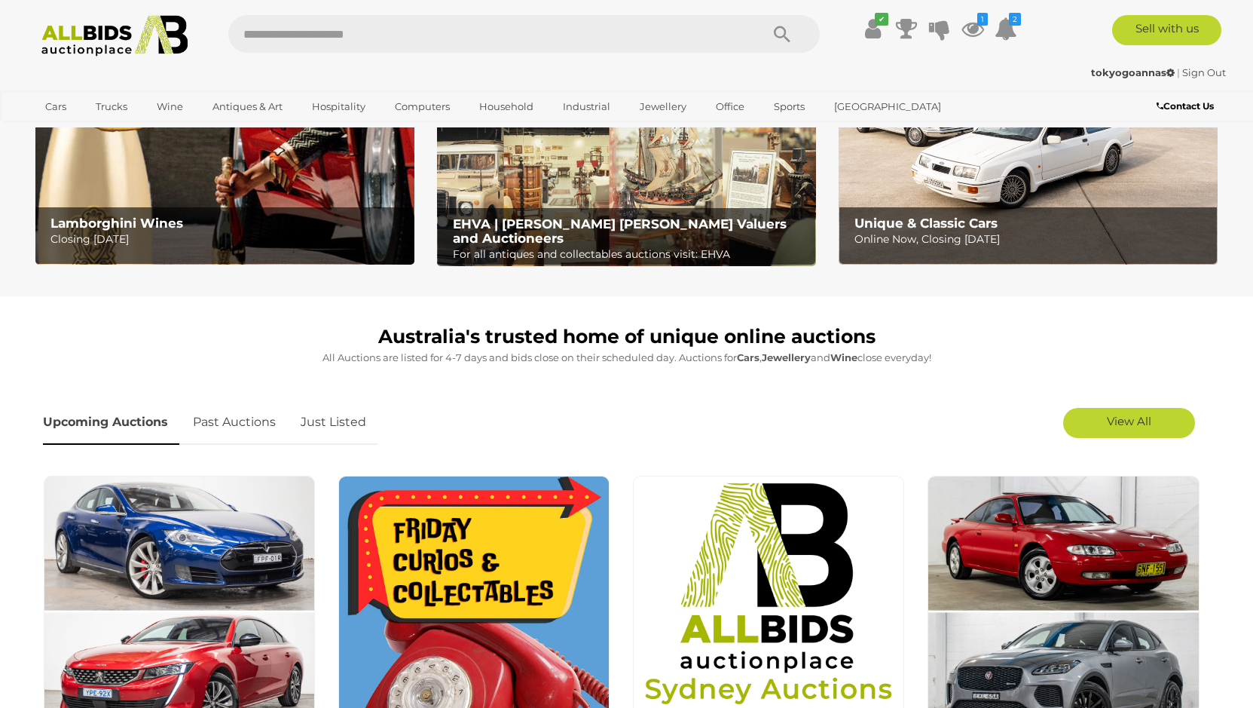
scroll to position [231, 0]
click at [1120, 422] on span "View All" at bounding box center [1129, 421] width 44 height 14
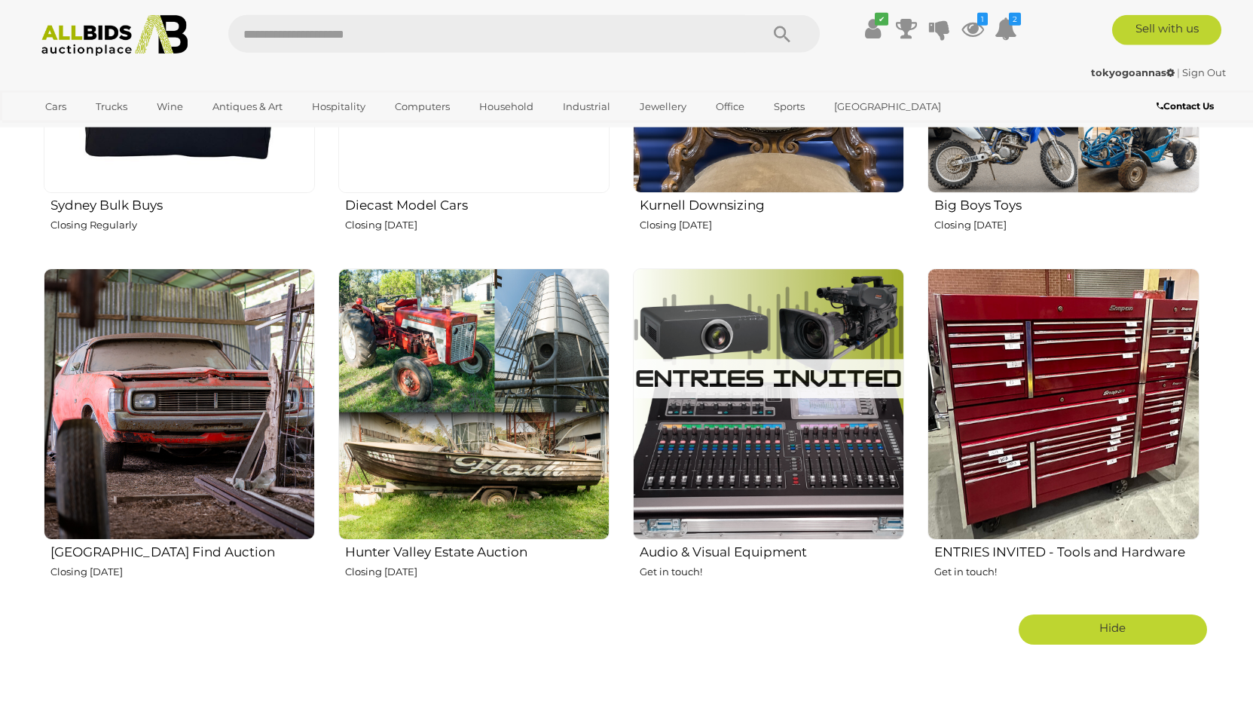
scroll to position [2536, 0]
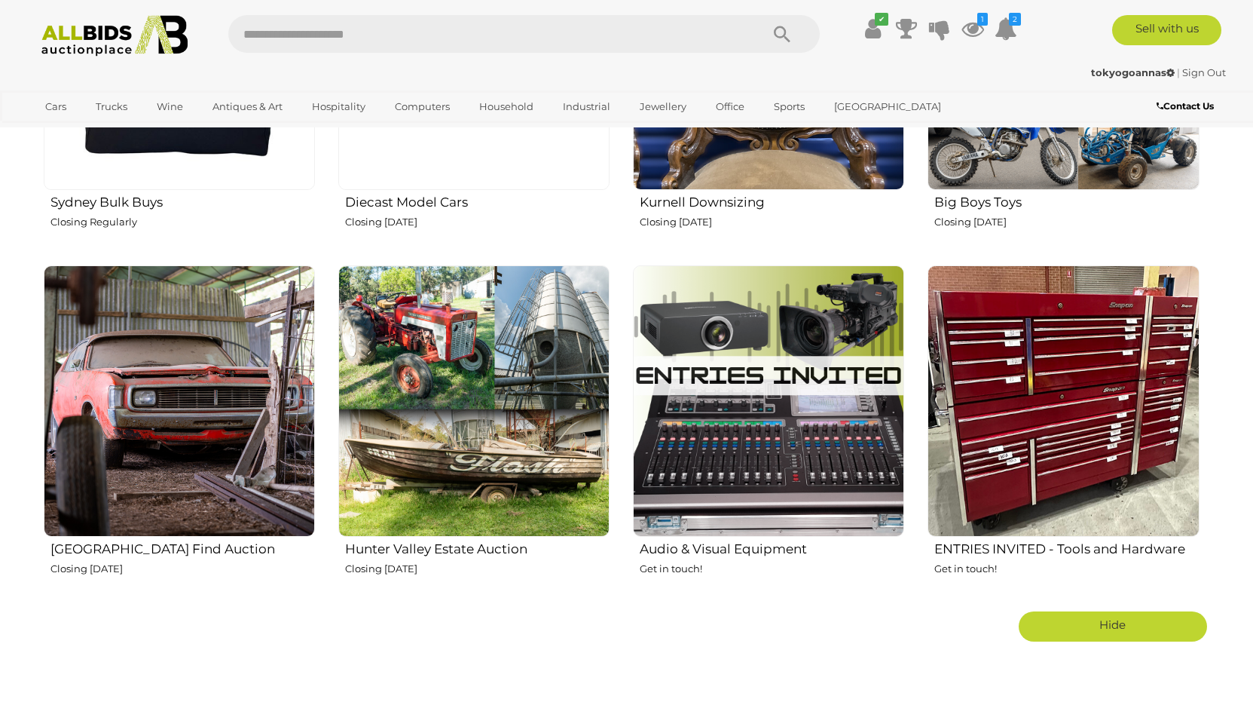
click at [216, 552] on h2 "[GEOGRAPHIC_DATA] Find Auction" at bounding box center [182, 547] width 264 height 18
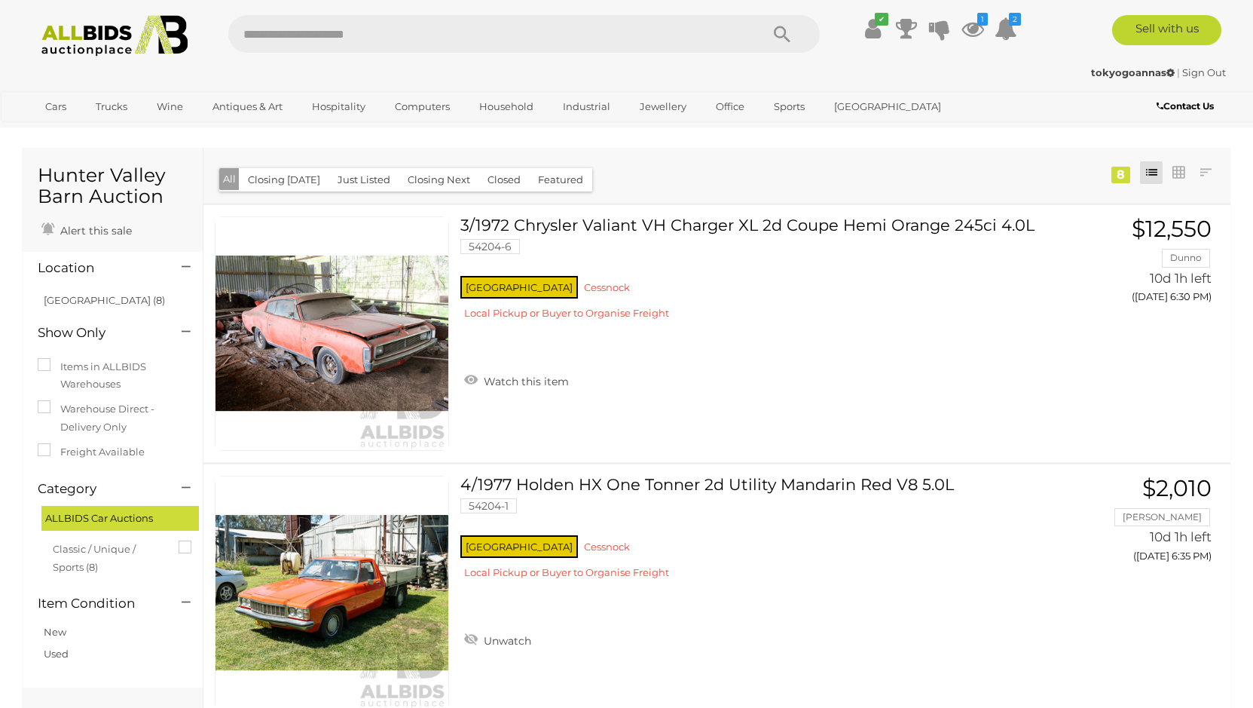
click at [121, 35] on img at bounding box center [115, 35] width 164 height 41
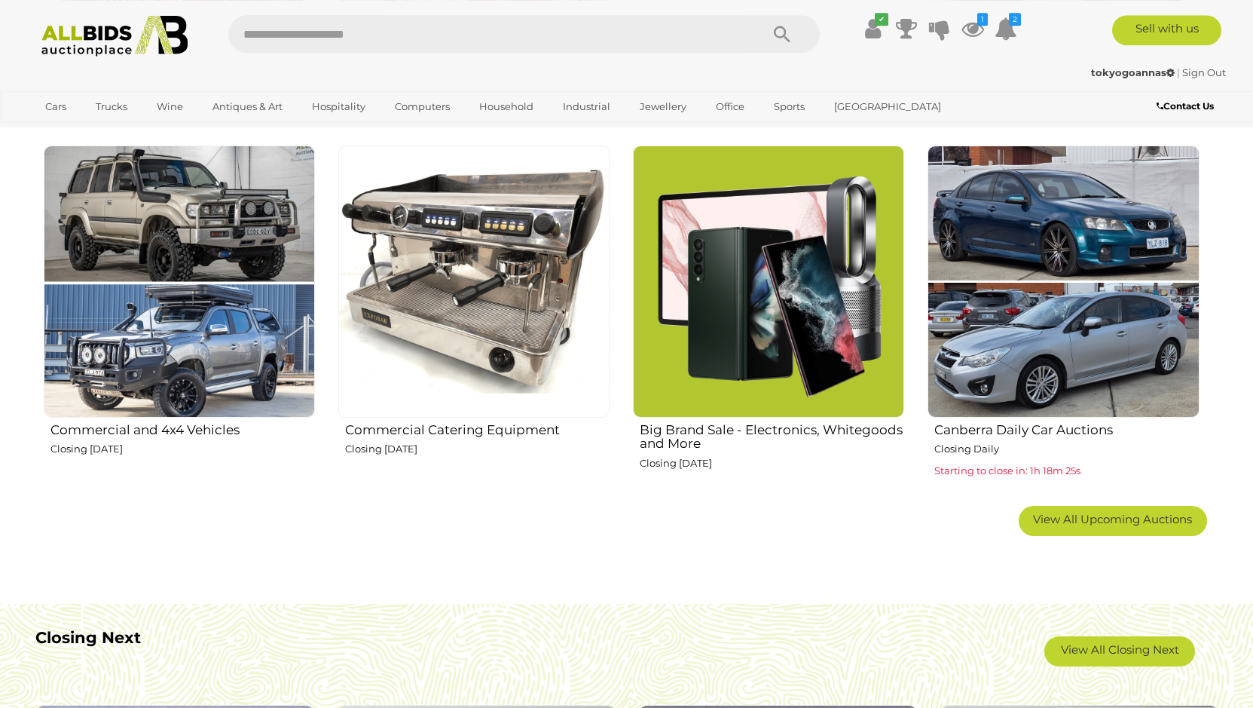
scroll to position [922, 0]
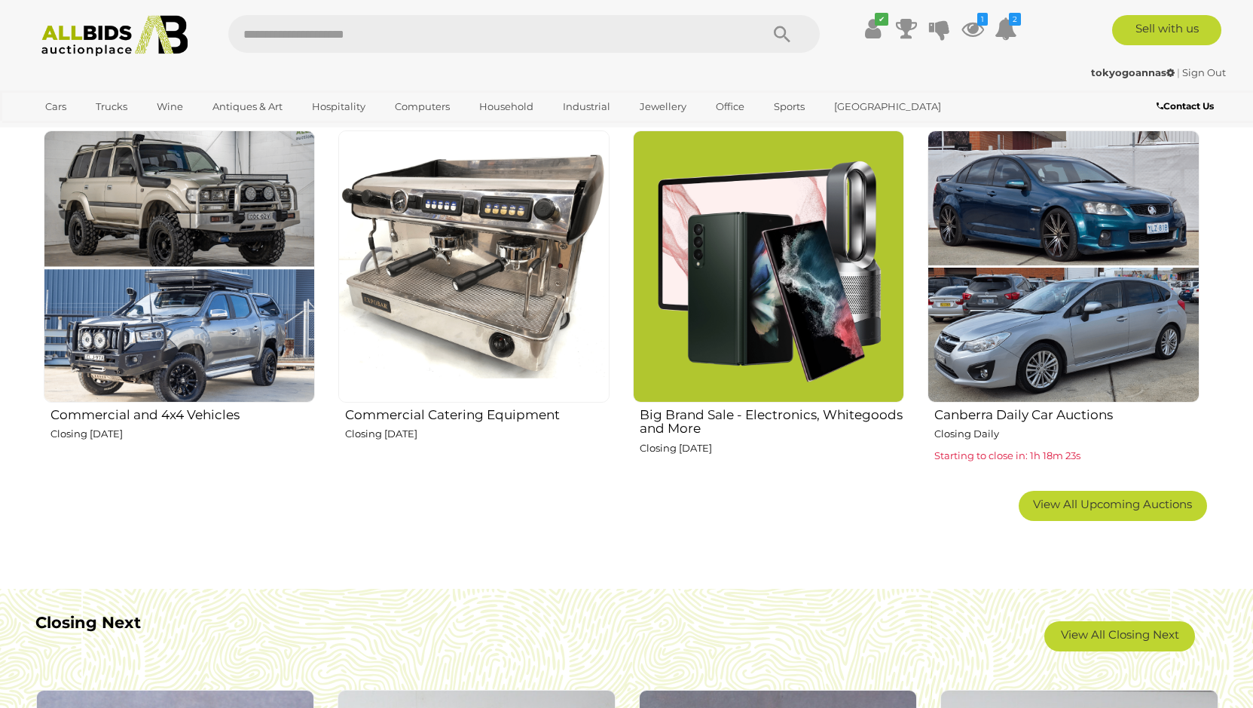
click at [1047, 362] on img at bounding box center [1063, 265] width 271 height 271
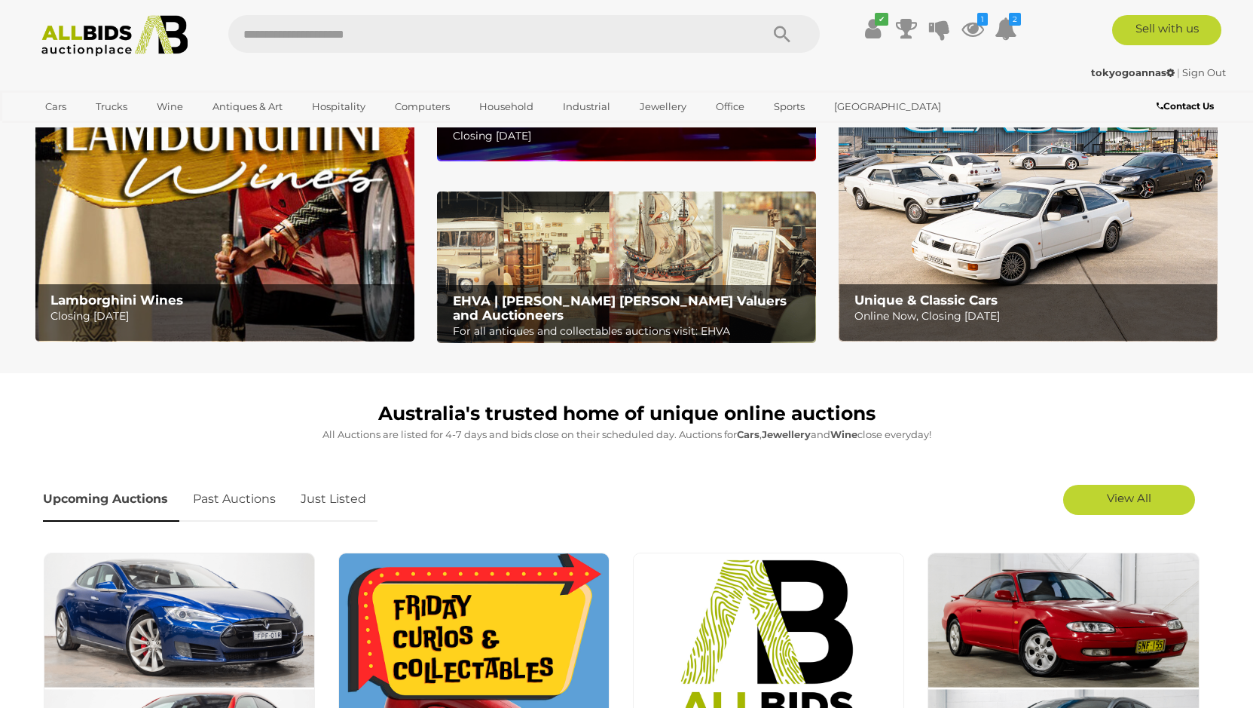
scroll to position [0, 0]
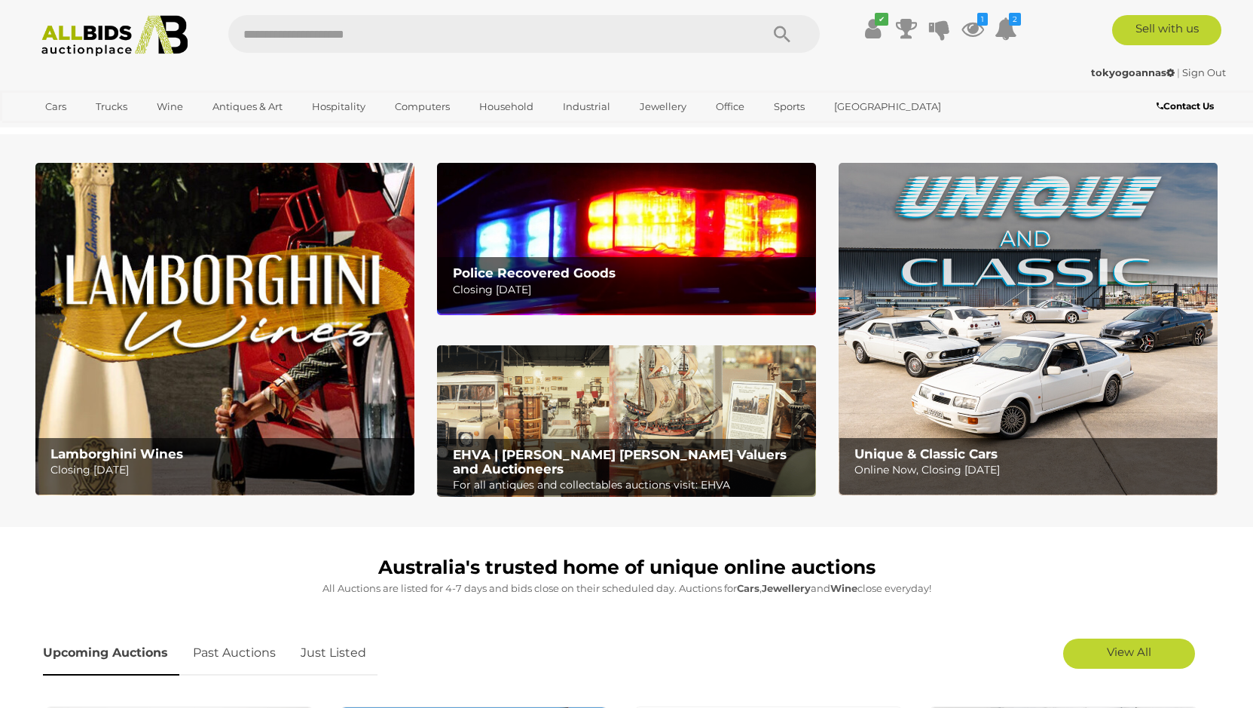
click at [1043, 304] on img at bounding box center [1028, 329] width 379 height 332
